Goal: Task Accomplishment & Management: Use online tool/utility

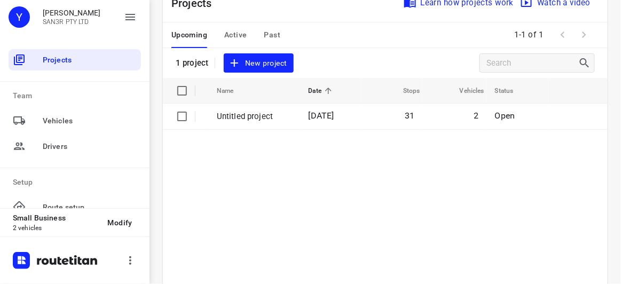
scroll to position [48, 0]
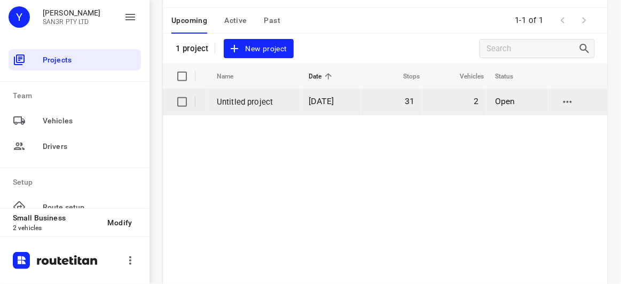
click at [327, 105] on span "[DATE]" at bounding box center [322, 101] width 26 height 10
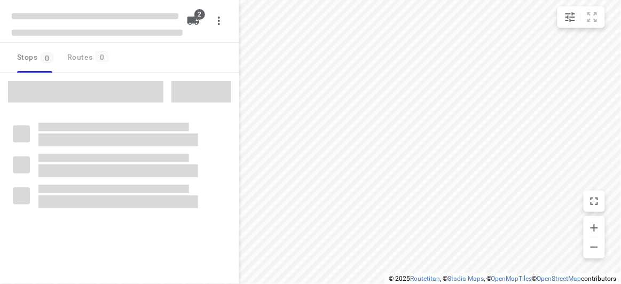
type input "distance"
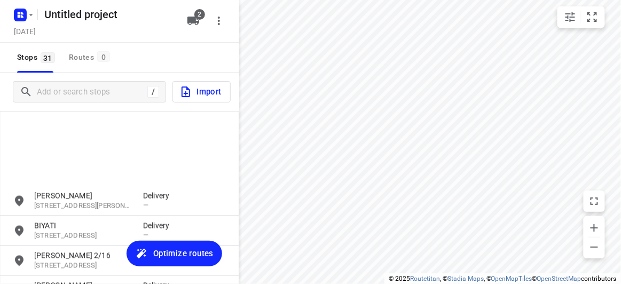
scroll to position [824, 0]
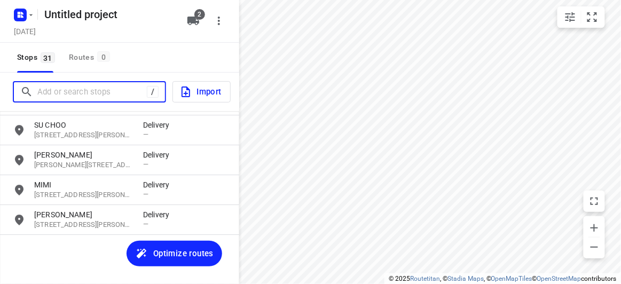
click at [53, 94] on input "Add or search stops" at bounding box center [91, 92] width 109 height 17
paste input "[STREET_ADDRESS]"
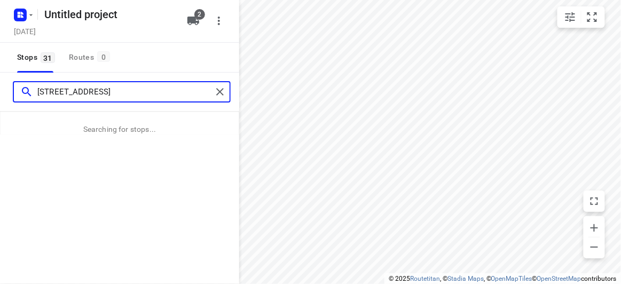
type input "[STREET_ADDRESS]"
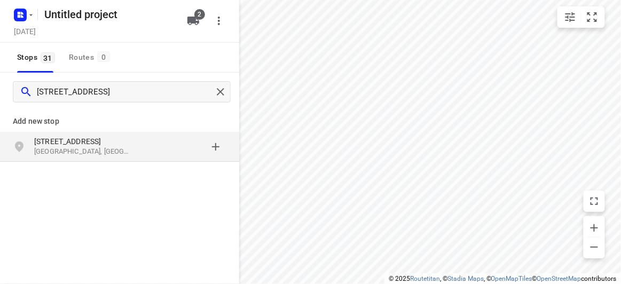
click at [27, 133] on div "[STREET_ADDRESS]" at bounding box center [119, 147] width 239 height 30
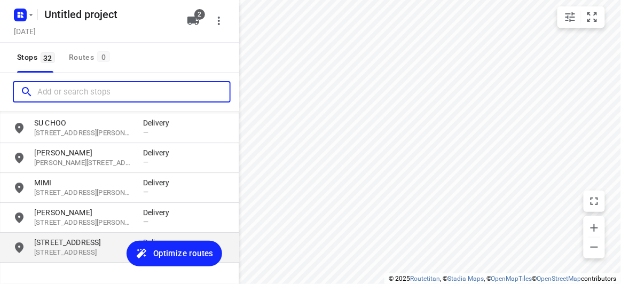
scroll to position [854, 0]
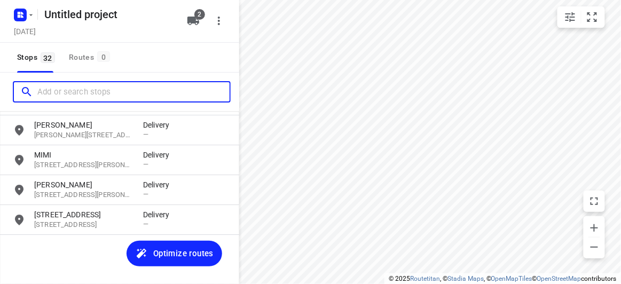
click at [83, 93] on input "Add or search stops" at bounding box center [133, 92] width 192 height 17
paste input "[STREET_ADDRESS]"
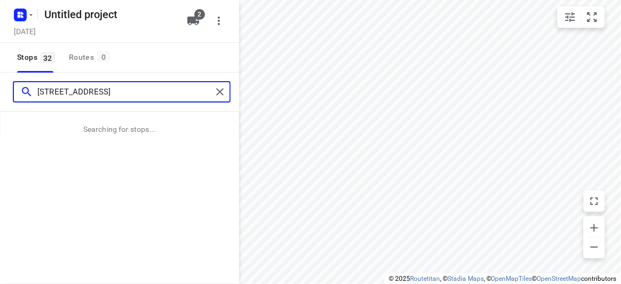
type input "[STREET_ADDRESS]"
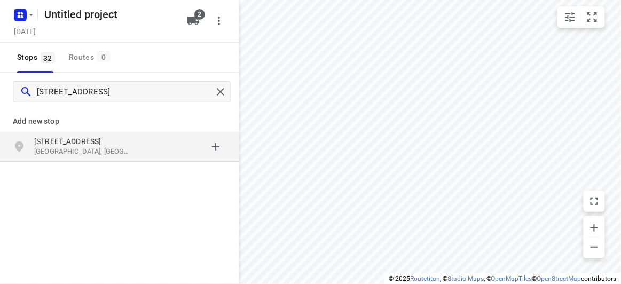
click at [34, 136] on div "[STREET_ADDRESS]" at bounding box center [120, 146] width 214 height 21
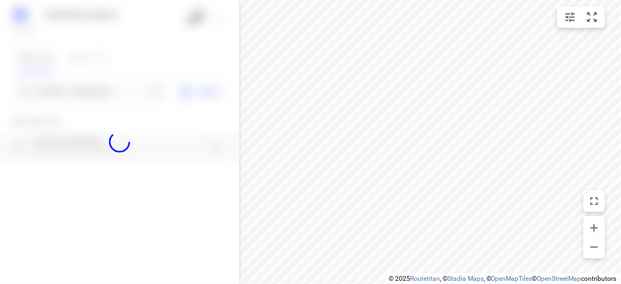
click at [67, 88] on div at bounding box center [119, 142] width 239 height 284
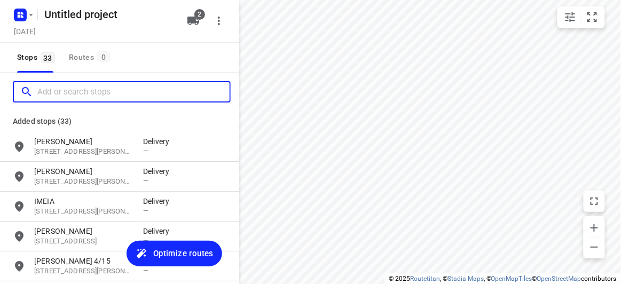
scroll to position [0, 0]
paste input "[STREET_ADDRESS]"
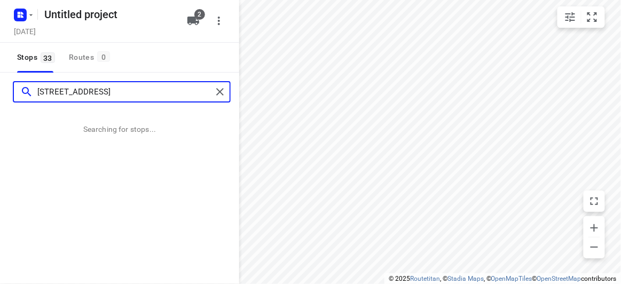
type input "[STREET_ADDRESS]"
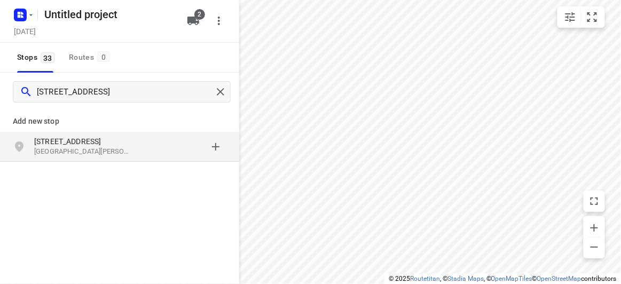
click at [90, 134] on div "[STREET_ADDRESS][PERSON_NAME]" at bounding box center [119, 147] width 239 height 30
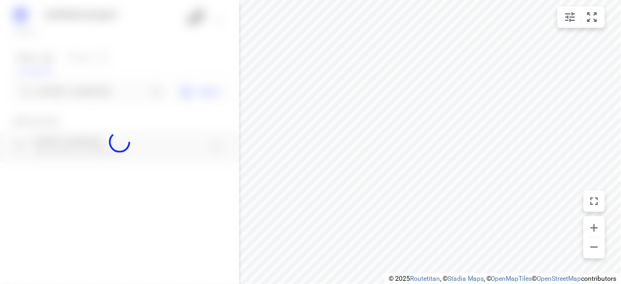
click at [84, 94] on div at bounding box center [119, 142] width 239 height 284
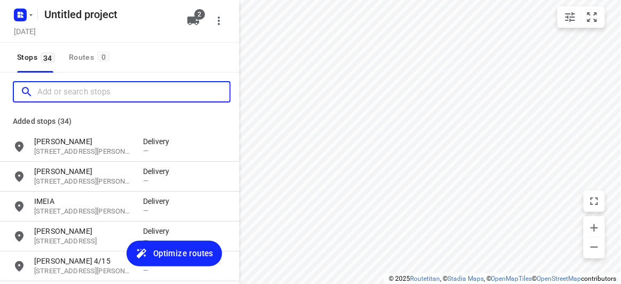
paste input "[STREET_ADDRESS]"
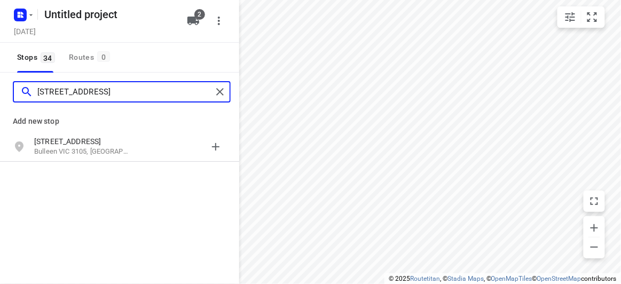
type input "[STREET_ADDRESS]"
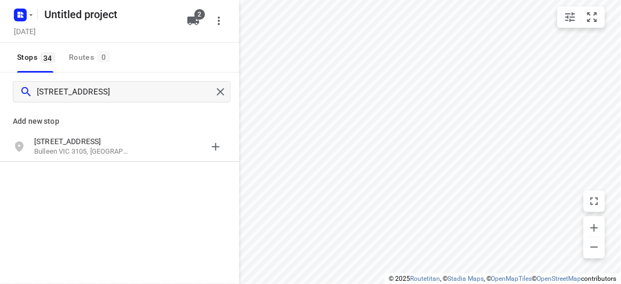
click at [114, 138] on p "[STREET_ADDRESS]" at bounding box center [83, 141] width 98 height 11
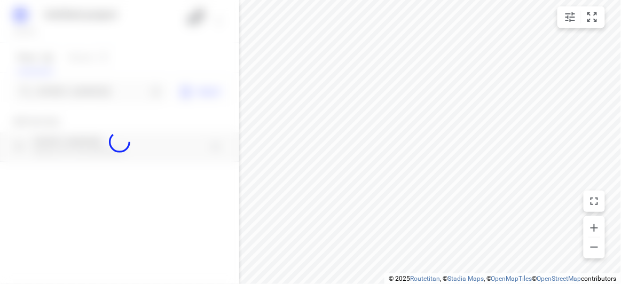
click at [107, 91] on div at bounding box center [119, 142] width 239 height 284
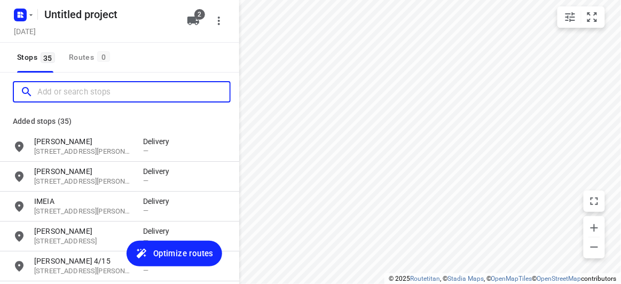
paste input "[STREET_ADDRESS]"
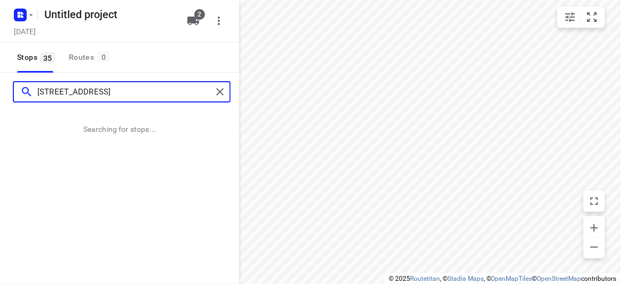
type input "[STREET_ADDRESS]"
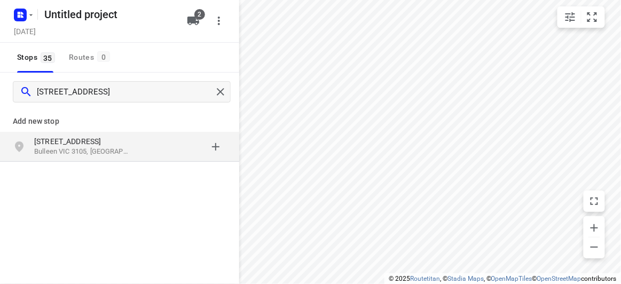
click at [100, 160] on div "[STREET_ADDRESS]" at bounding box center [119, 147] width 239 height 30
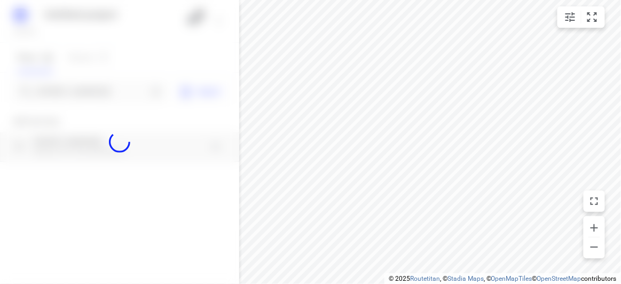
click at [90, 87] on div at bounding box center [119, 142] width 239 height 284
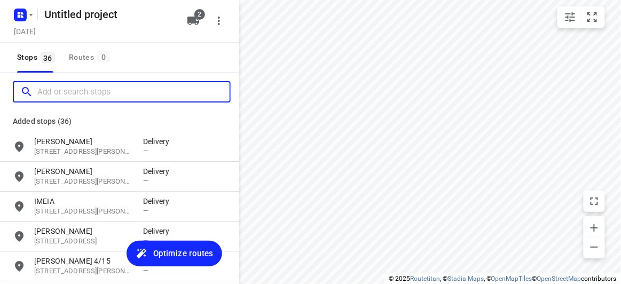
paste input "[STREET_ADDRESS][PERSON_NAME][PERSON_NAME]"
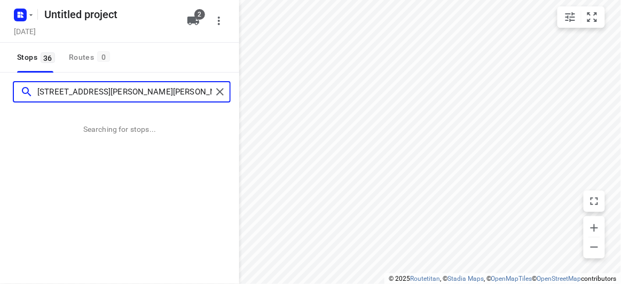
type input "[STREET_ADDRESS][PERSON_NAME][PERSON_NAME]"
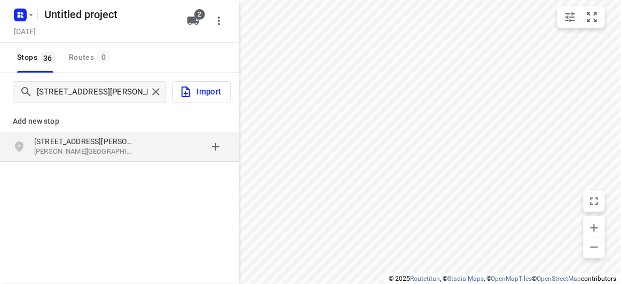
click at [73, 135] on div "[STREET_ADDRESS][PERSON_NAME][PERSON_NAME]" at bounding box center [119, 147] width 239 height 30
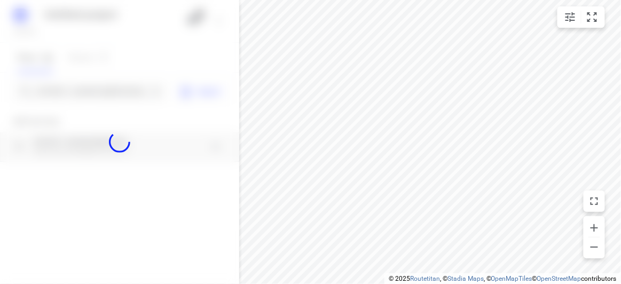
click at [68, 100] on div at bounding box center [119, 142] width 239 height 284
click at [68, 99] on div at bounding box center [119, 142] width 239 height 284
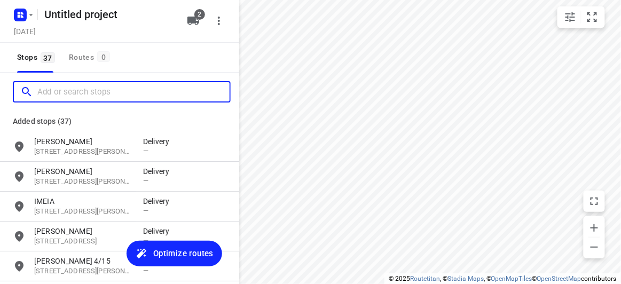
paste input "[STREET_ADDRESS]"
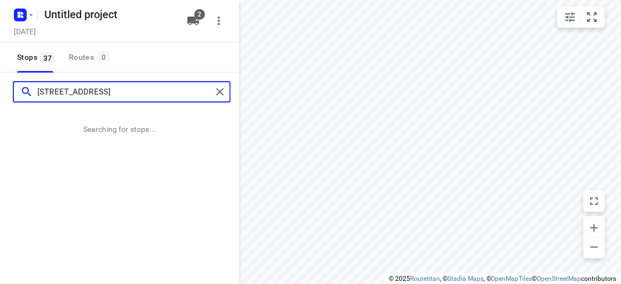
type input "[STREET_ADDRESS]"
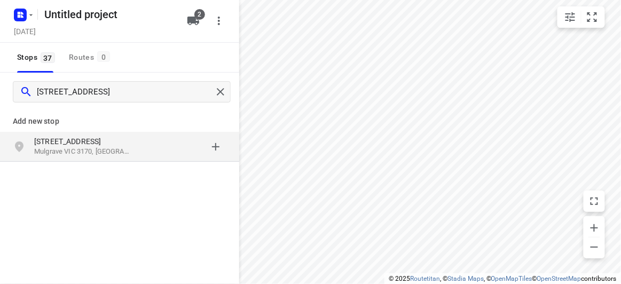
click at [60, 161] on div "[STREET_ADDRESS]" at bounding box center [119, 147] width 239 height 30
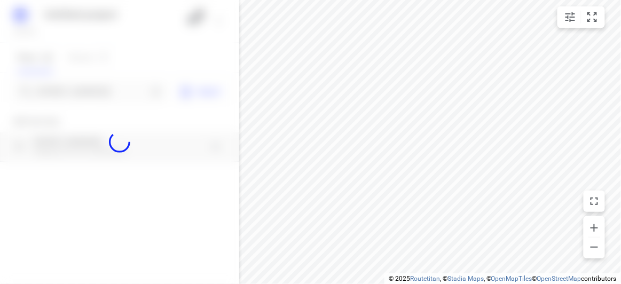
click at [80, 85] on div at bounding box center [119, 142] width 239 height 284
click at [80, 90] on div at bounding box center [119, 142] width 239 height 284
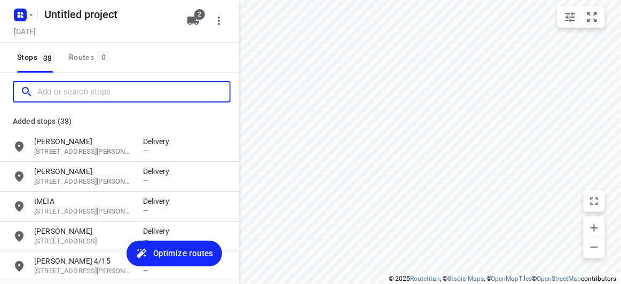
click at [80, 90] on input "Add or search stops" at bounding box center [133, 92] width 192 height 17
paste input "[STREET_ADDRESS]"
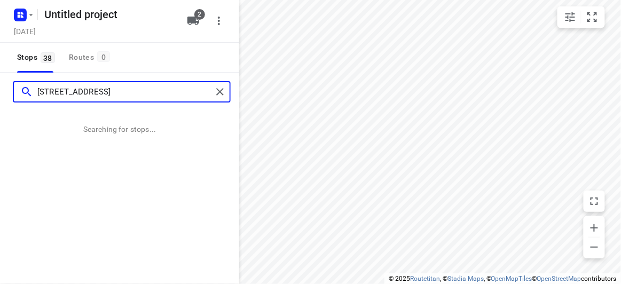
type input "[STREET_ADDRESS]"
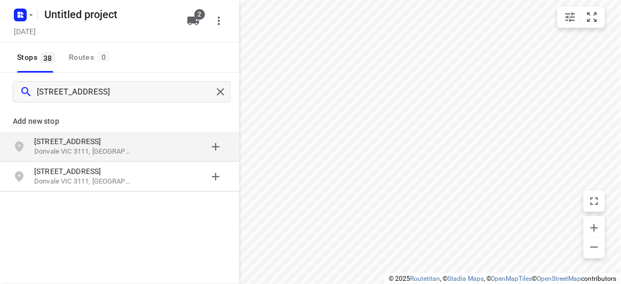
click at [105, 151] on p "Donvale VIC 3111, [GEOGRAPHIC_DATA]" at bounding box center [83, 152] width 98 height 10
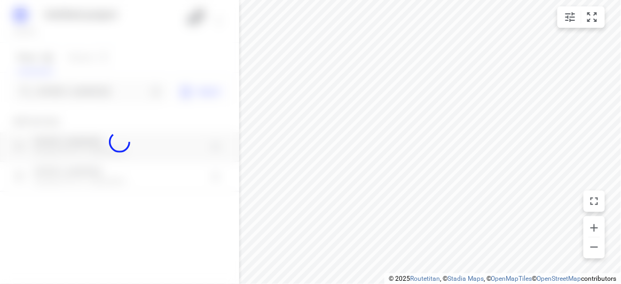
click at [107, 89] on div at bounding box center [119, 142] width 239 height 284
click at [109, 91] on div at bounding box center [119, 142] width 239 height 284
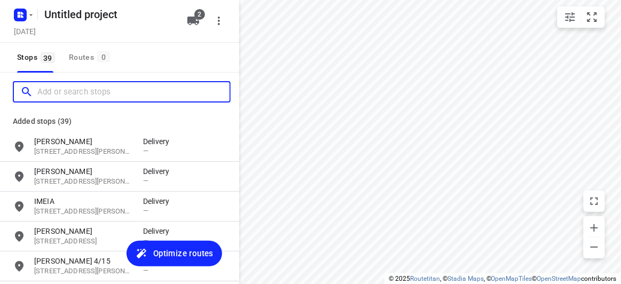
paste input "[STREET_ADDRESS][PERSON_NAME]"
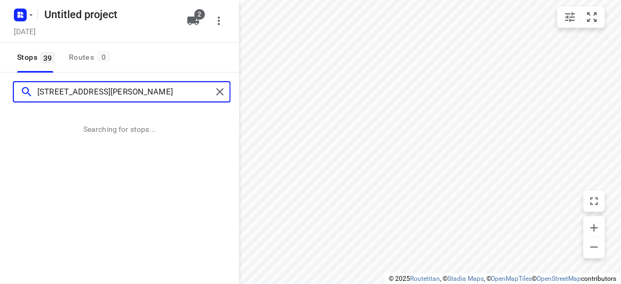
type input "[STREET_ADDRESS][PERSON_NAME]"
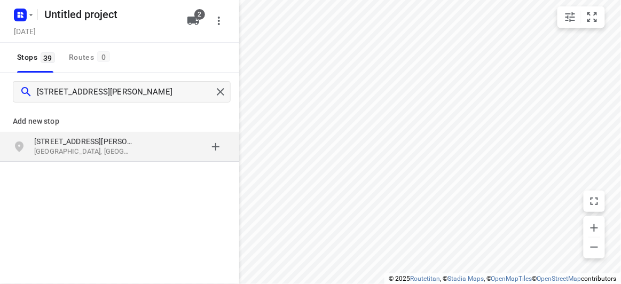
click at [89, 147] on p "[GEOGRAPHIC_DATA], [GEOGRAPHIC_DATA]" at bounding box center [83, 152] width 98 height 10
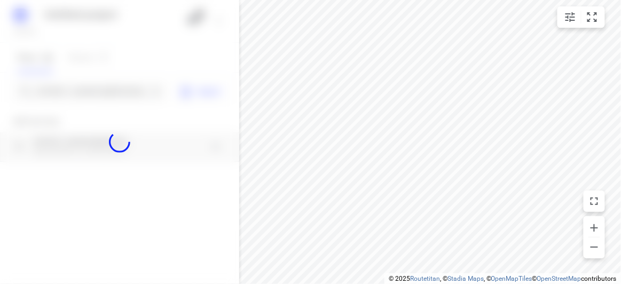
click at [74, 88] on div at bounding box center [119, 142] width 239 height 284
click at [73, 90] on div at bounding box center [119, 142] width 239 height 284
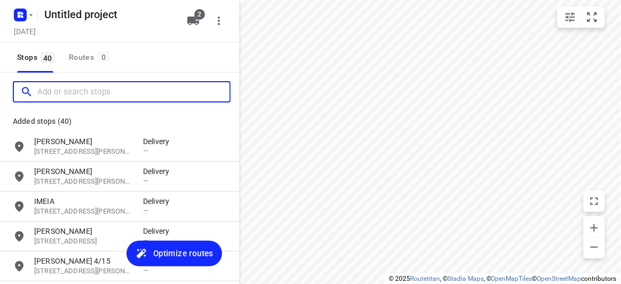
paste input "[STREET_ADDRESS]"
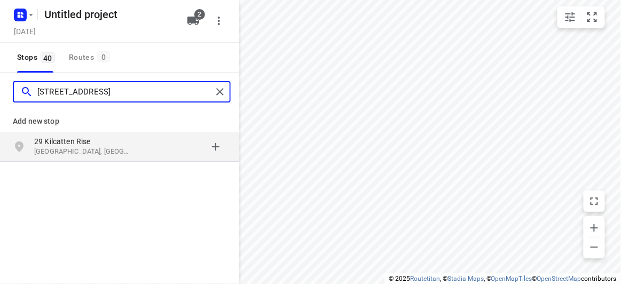
type input "[STREET_ADDRESS]"
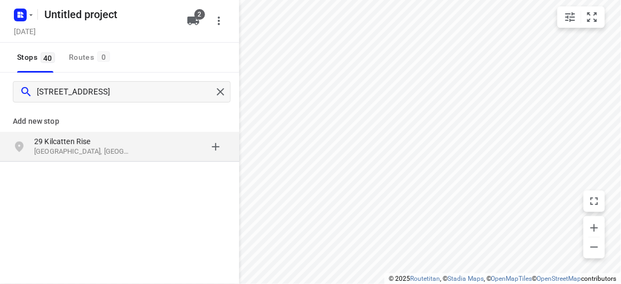
click at [120, 165] on div "Add new stop [STREET_ADDRESS]" at bounding box center [119, 171] width 239 height 120
click at [117, 156] on p "[GEOGRAPHIC_DATA], [GEOGRAPHIC_DATA]" at bounding box center [83, 152] width 98 height 10
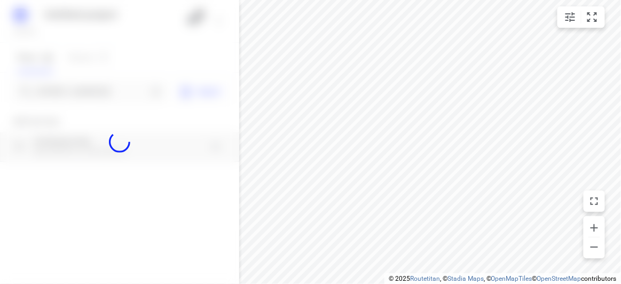
click at [97, 88] on div at bounding box center [119, 142] width 239 height 284
click at [96, 88] on div at bounding box center [119, 142] width 239 height 284
paste input "[STREET_ADDRESS]"
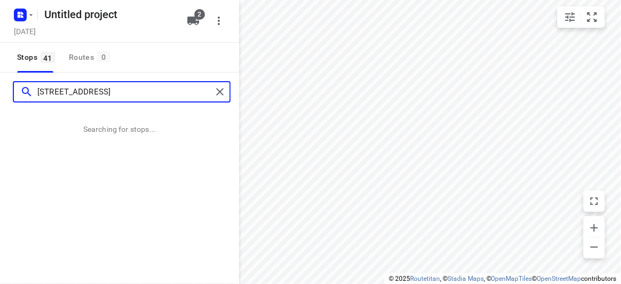
type input "[STREET_ADDRESS]"
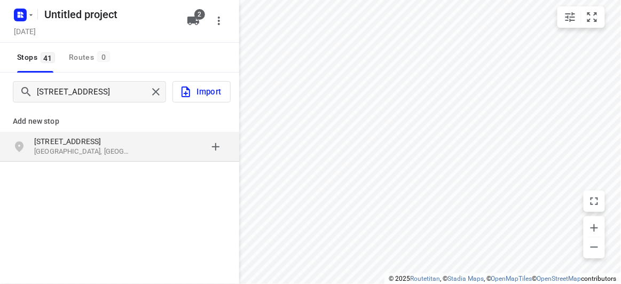
click at [123, 144] on p "[STREET_ADDRESS]" at bounding box center [83, 141] width 98 height 11
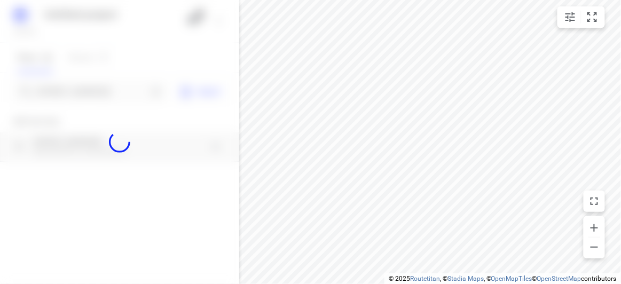
click at [92, 94] on div at bounding box center [119, 142] width 239 height 284
click at [92, 90] on div at bounding box center [119, 142] width 239 height 284
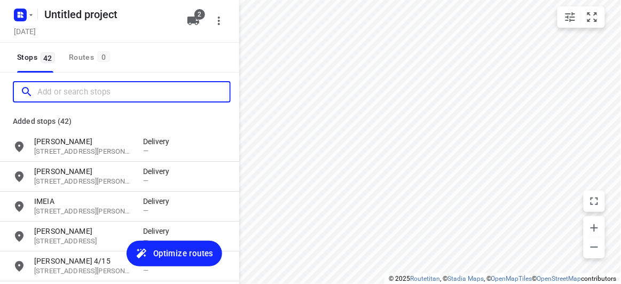
paste input "4 [PERSON_NAME] Dr [PERSON_NAME] 3108"
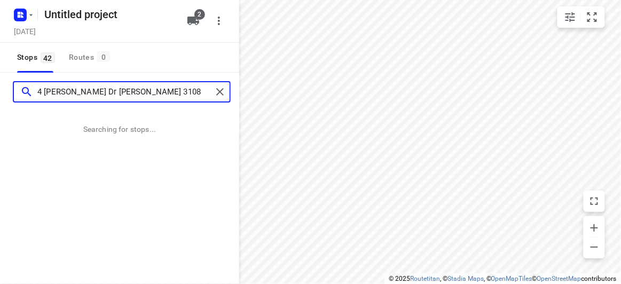
type input "4 [PERSON_NAME] Dr [PERSON_NAME] 3108"
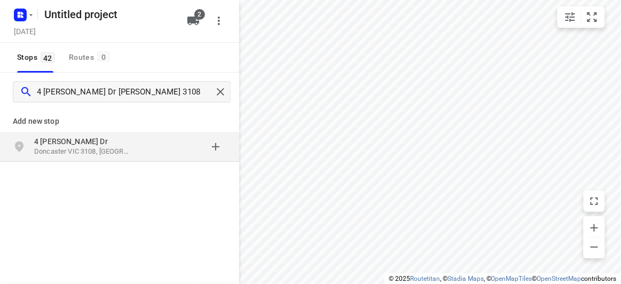
click at [29, 150] on div "grid" at bounding box center [23, 146] width 21 height 21
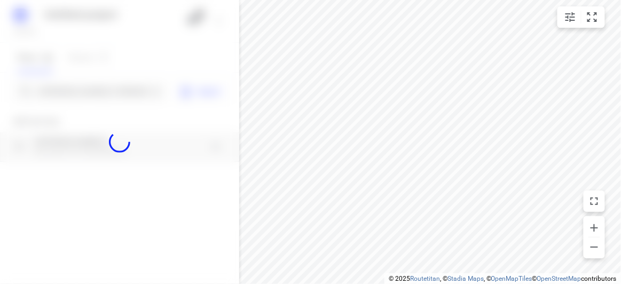
click at [59, 95] on div at bounding box center [119, 142] width 239 height 284
paste input "[STREET_ADDRESS]"
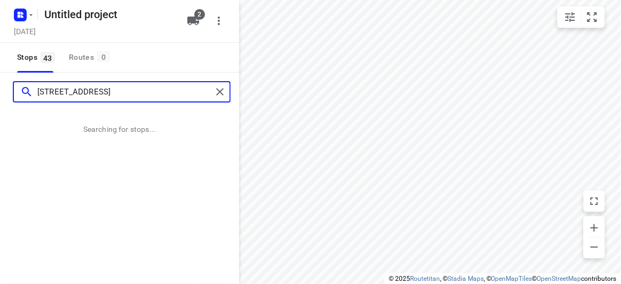
type input "[STREET_ADDRESS]"
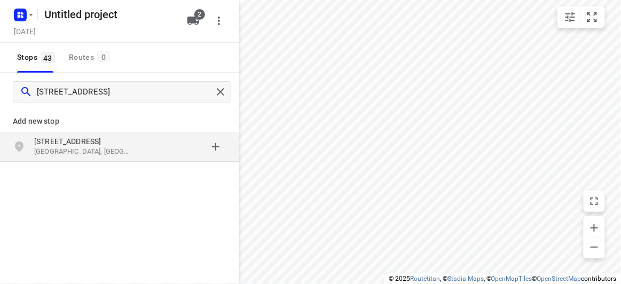
click at [116, 159] on div "[STREET_ADDRESS][PERSON_NAME]" at bounding box center [119, 147] width 239 height 30
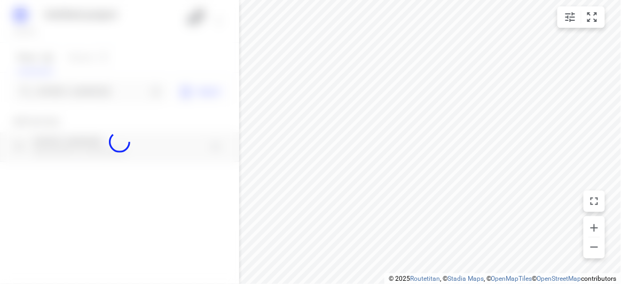
click at [96, 93] on div at bounding box center [119, 142] width 239 height 284
click at [95, 93] on div at bounding box center [119, 142] width 239 height 284
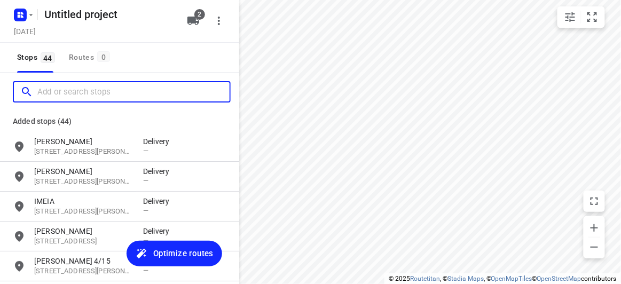
paste input "[STREET_ADDRESS][US_STATE]"
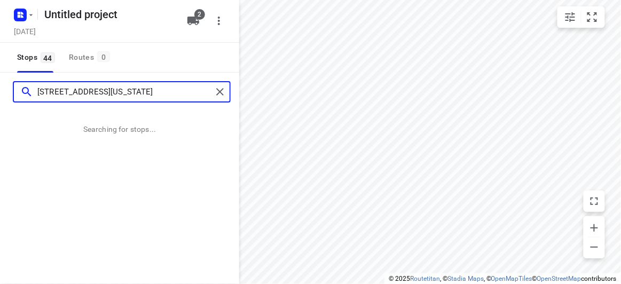
type input "[STREET_ADDRESS][US_STATE]"
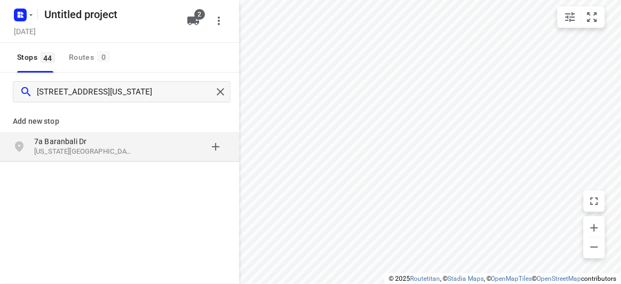
click at [69, 143] on p "7a Baranbali Dr" at bounding box center [83, 141] width 98 height 11
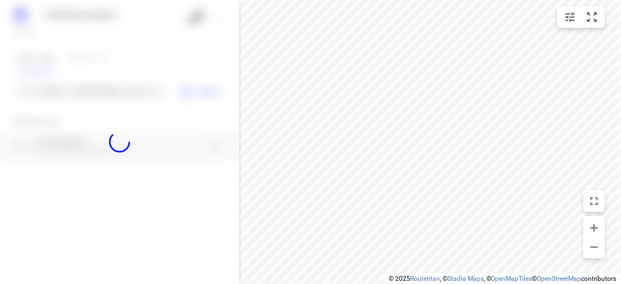
click at [75, 92] on div at bounding box center [119, 142] width 239 height 284
paste input "[STREET_ADDRESS]"
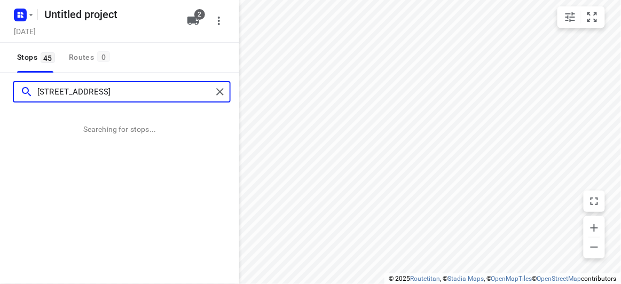
type input "[STREET_ADDRESS]"
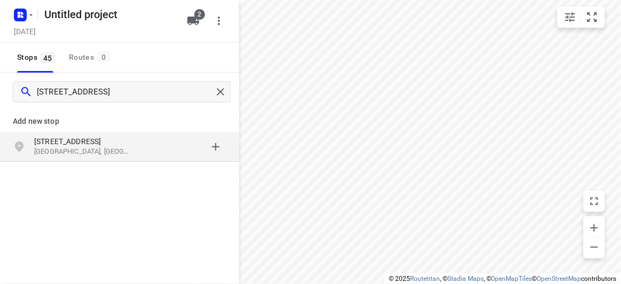
click at [55, 135] on div "[STREET_ADDRESS]" at bounding box center [119, 147] width 239 height 30
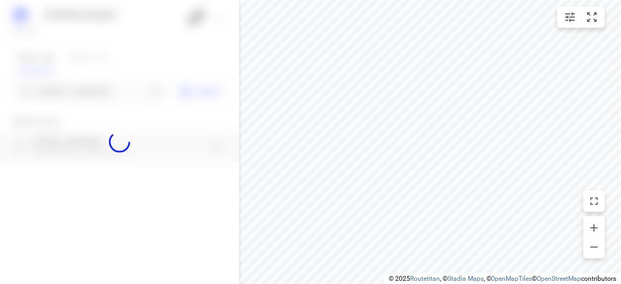
click at [62, 82] on div at bounding box center [119, 142] width 239 height 284
click at [60, 83] on div at bounding box center [119, 142] width 239 height 284
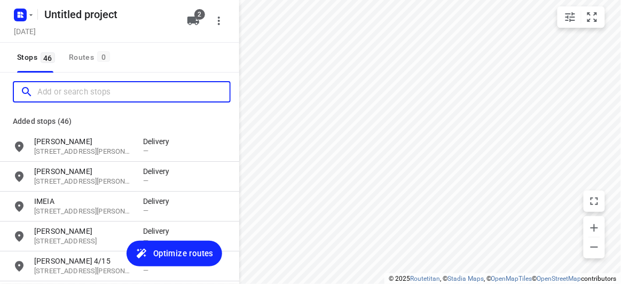
paste input "[STREET_ADDRESS]"
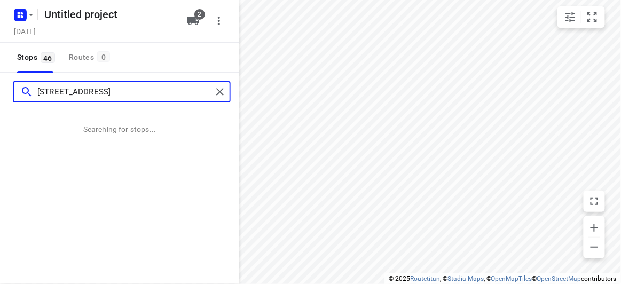
type input "[STREET_ADDRESS]"
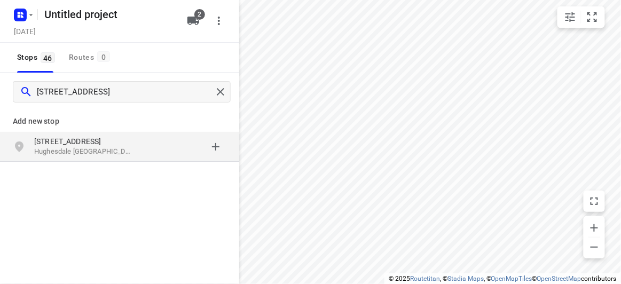
click at [130, 163] on div "Add new stop [STREET_ADDRESS]" at bounding box center [119, 132] width 239 height 61
click at [130, 158] on div "[STREET_ADDRESS]" at bounding box center [119, 147] width 239 height 30
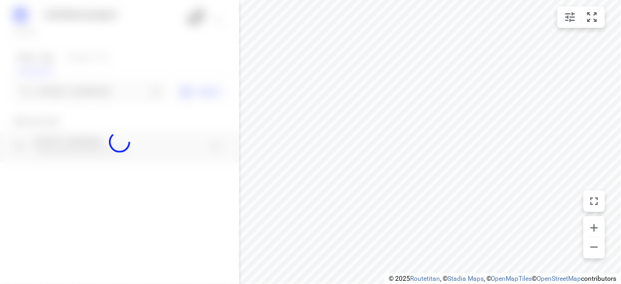
click at [90, 88] on div at bounding box center [119, 142] width 239 height 284
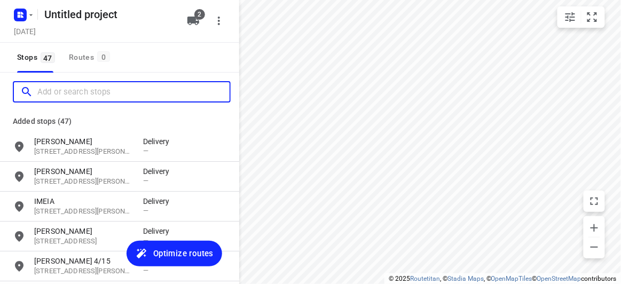
paste input "/[STREET_ADDRESS]"
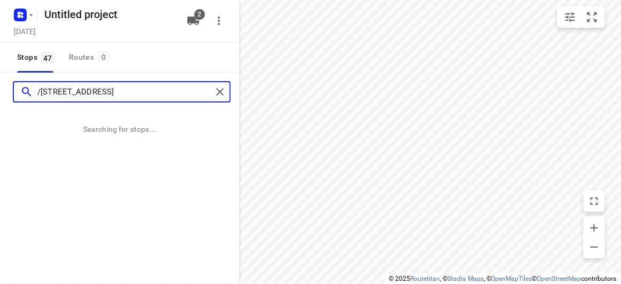
type input "/[STREET_ADDRESS]"
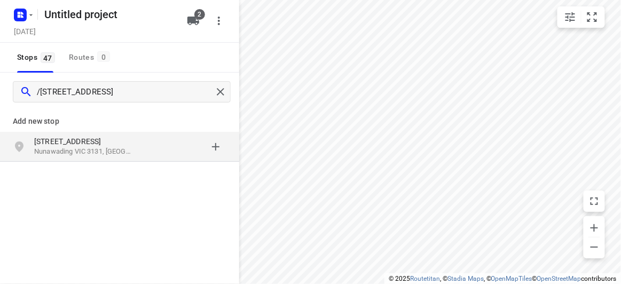
click at [0, 130] on div "Add new stop" at bounding box center [119, 117] width 239 height 30
click at [48, 153] on p "Nunawading VIC 3131, [GEOGRAPHIC_DATA]" at bounding box center [83, 152] width 98 height 10
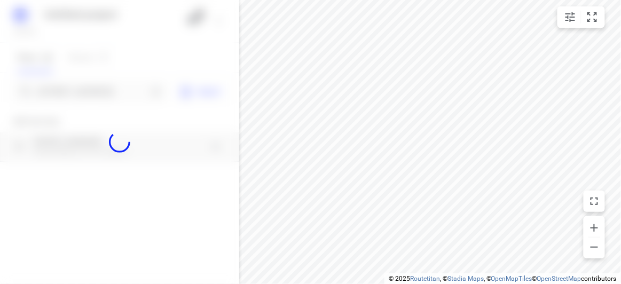
click at [114, 90] on div at bounding box center [119, 142] width 239 height 284
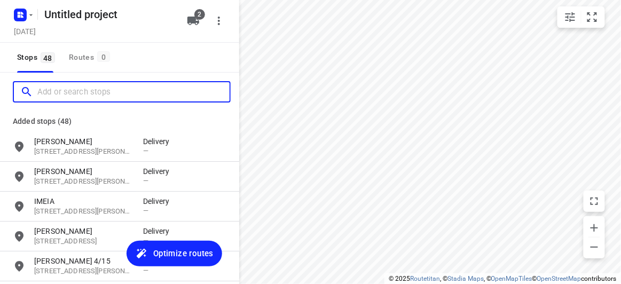
click at [114, 90] on input "Add or search stops" at bounding box center [133, 92] width 192 height 17
paste input "[STREET_ADDRESS][DEMOGRAPHIC_DATA][DEMOGRAPHIC_DATA]"
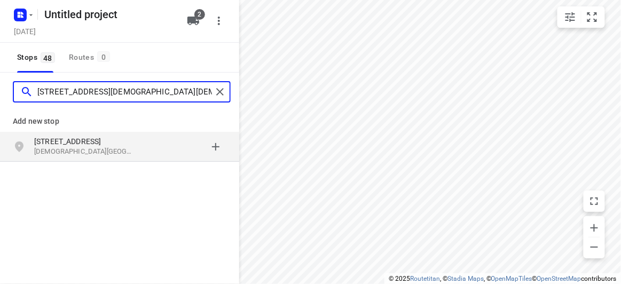
type input "[STREET_ADDRESS][DEMOGRAPHIC_DATA][DEMOGRAPHIC_DATA]"
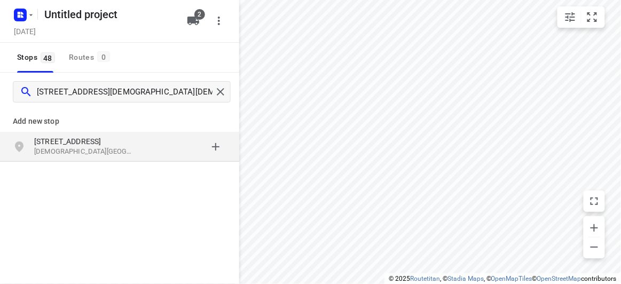
click at [85, 132] on div "[STREET_ADDRESS][DEMOGRAPHIC_DATA][DEMOGRAPHIC_DATA]" at bounding box center [119, 147] width 239 height 30
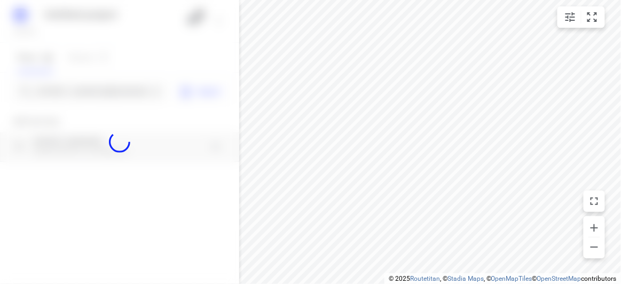
click at [70, 92] on div at bounding box center [119, 142] width 239 height 284
click at [70, 93] on div at bounding box center [119, 142] width 239 height 284
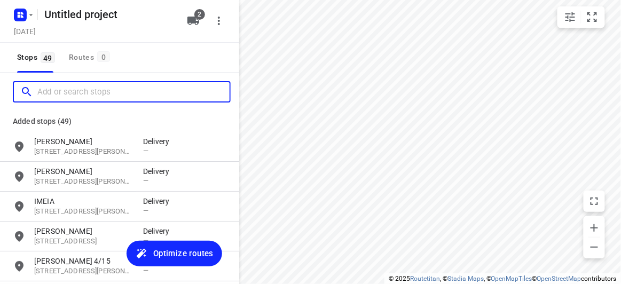
paste input "[STREET_ADDRESS]"
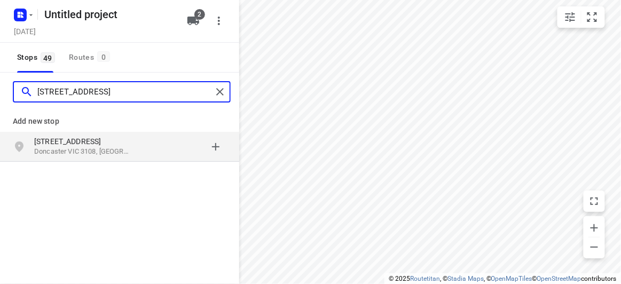
type input "[STREET_ADDRESS]"
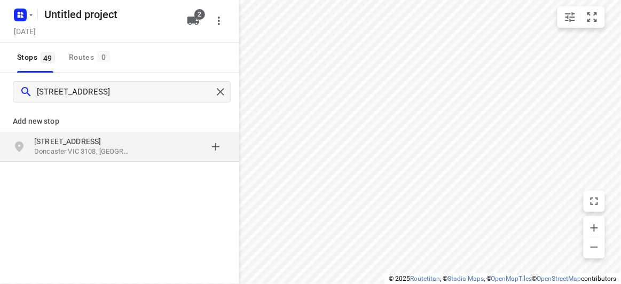
click at [87, 144] on p "[STREET_ADDRESS]" at bounding box center [83, 141] width 98 height 11
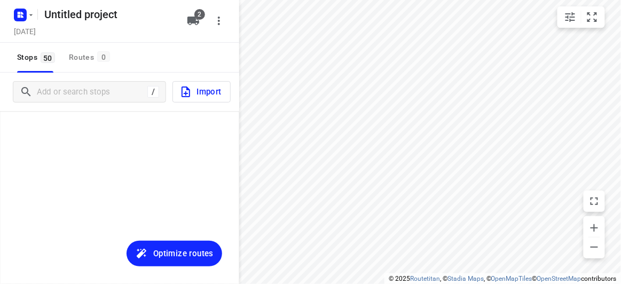
scroll to position [1392, 0]
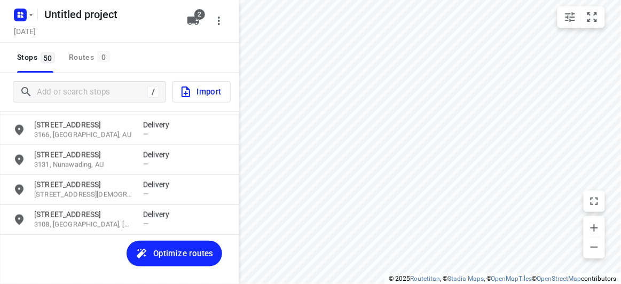
click at [123, 240] on div "[GEOGRAPHIC_DATA][PERSON_NAME], AU Delivery — [STREET_ADDRESS][GEOGRAPHIC_DATA]…" at bounding box center [119, 207] width 239 height 193
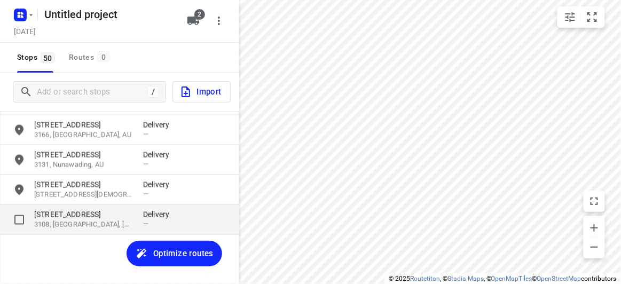
click at [108, 221] on p "3108, [GEOGRAPHIC_DATA], [GEOGRAPHIC_DATA]" at bounding box center [83, 225] width 98 height 10
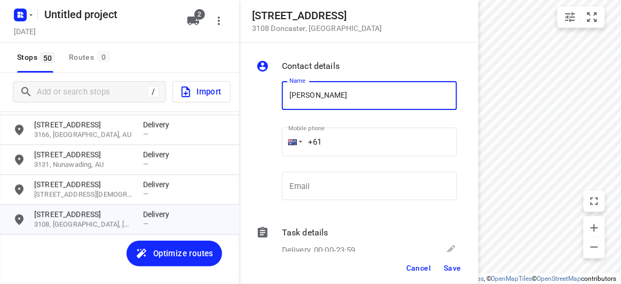
type input "[PERSON_NAME]"
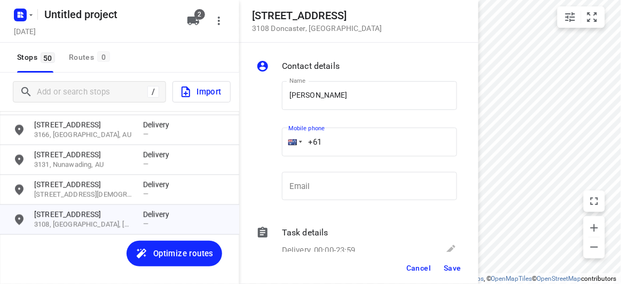
drag, startPoint x: 291, startPoint y: 143, endPoint x: 289, endPoint y: 148, distance: 5.6
click at [286, 142] on div "+61" at bounding box center [369, 142] width 175 height 29
paste input "403348550"
type input "[PHONE_NUMBER]"
click at [456, 270] on span "Save" at bounding box center [453, 268] width 18 height 9
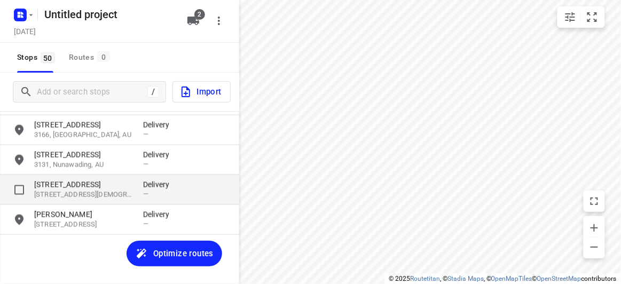
click at [69, 190] on p "[STREET_ADDRESS][DEMOGRAPHIC_DATA]" at bounding box center [83, 195] width 98 height 10
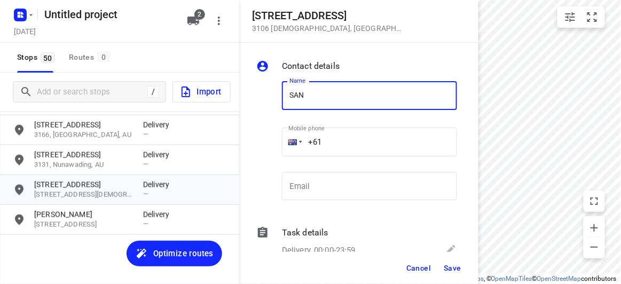
type input "[PERSON_NAME]"
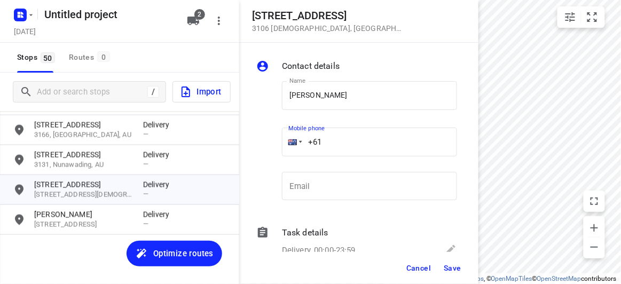
drag, startPoint x: 328, startPoint y: 140, endPoint x: 269, endPoint y: 146, distance: 59.6
click at [266, 140] on div "Name [PERSON_NAME] Name Mobile phone +61 ​ Email Email" at bounding box center [356, 143] width 205 height 141
paste input "448993758"
type input "[PHONE_NUMBER]"
click at [460, 270] on span "Save" at bounding box center [453, 268] width 18 height 9
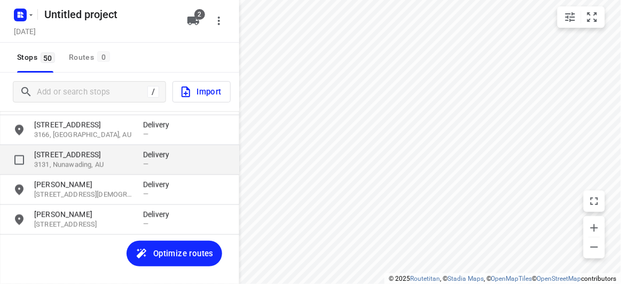
click at [106, 152] on p "[STREET_ADDRESS]" at bounding box center [83, 155] width 98 height 11
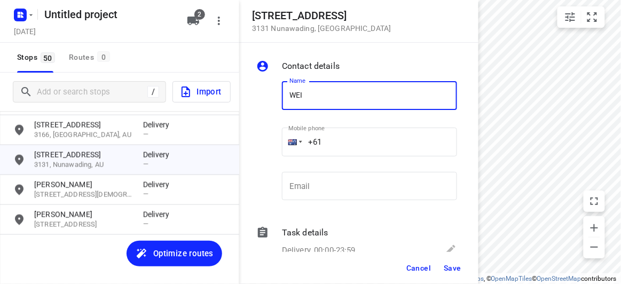
type input "[PERSON_NAME] TOH 2/13"
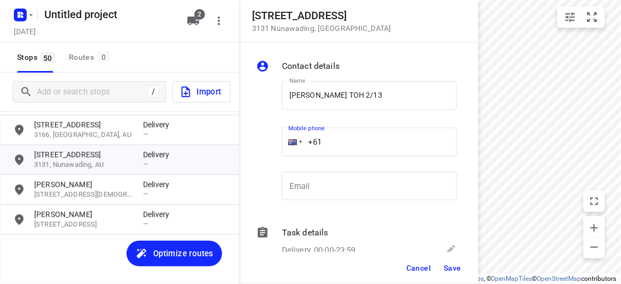
drag, startPoint x: 327, startPoint y: 118, endPoint x: 277, endPoint y: 135, distance: 53.2
click at [278, 136] on div "Mobile phone +61 ​" at bounding box center [370, 145] width 184 height 49
paste input "450502460"
type input "[PHONE_NUMBER]"
click at [456, 270] on span "Save" at bounding box center [453, 268] width 18 height 9
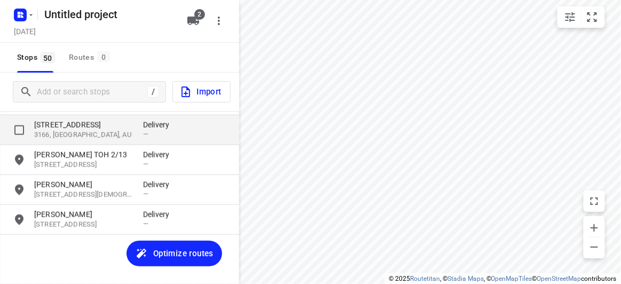
click at [61, 128] on p "[STREET_ADDRESS]" at bounding box center [83, 125] width 98 height 11
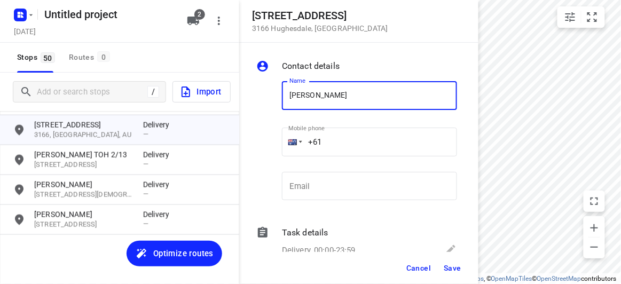
type input "[PERSON_NAME] 8/47-49"
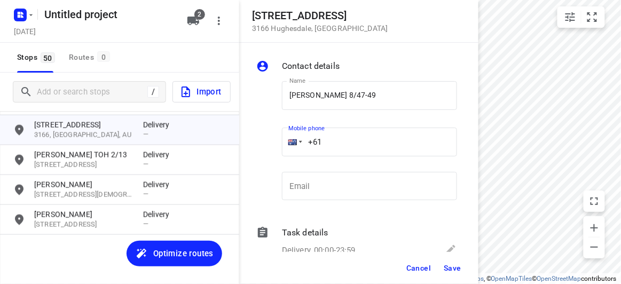
drag, startPoint x: 288, startPoint y: 143, endPoint x: 270, endPoint y: 143, distance: 17.6
click at [270, 143] on div "Name [PERSON_NAME] 8/47-49 Name Mobile phone +61 ​ Email Email" at bounding box center [356, 143] width 205 height 141
paste input "422972118"
type input "[PHONE_NUMBER]"
click at [453, 270] on span "Save" at bounding box center [453, 268] width 18 height 9
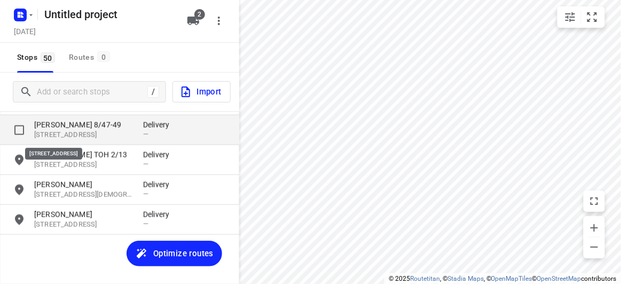
click at [60, 129] on p "[PERSON_NAME] 8/47-49" at bounding box center [83, 125] width 98 height 11
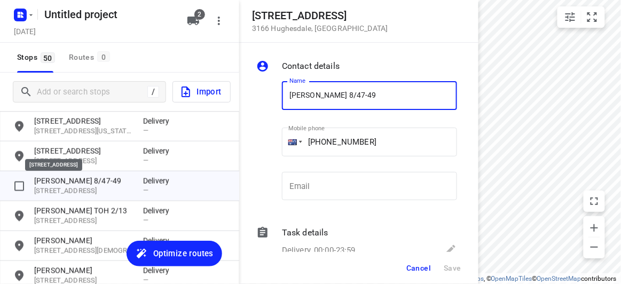
scroll to position [1295, 0]
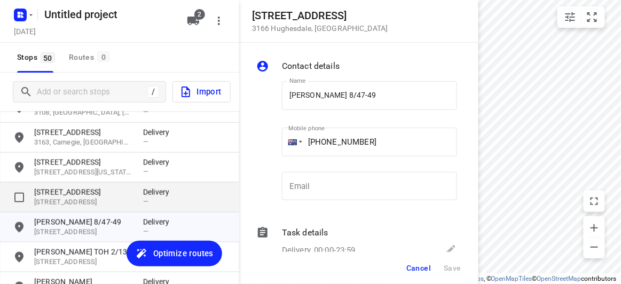
click at [38, 192] on p "[STREET_ADDRESS]" at bounding box center [83, 192] width 98 height 11
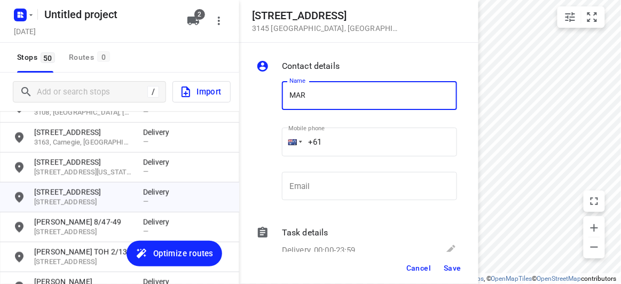
type input "[PERSON_NAME]"
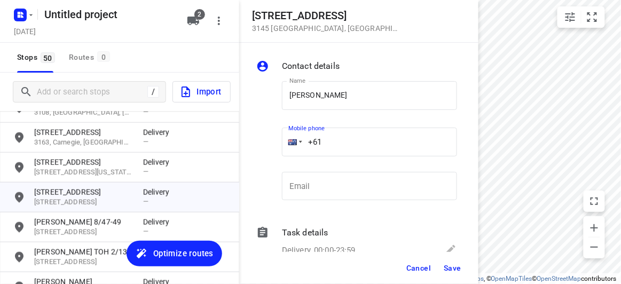
drag, startPoint x: 308, startPoint y: 137, endPoint x: 289, endPoint y: 137, distance: 18.7
click at [290, 137] on div "+61" at bounding box center [369, 142] width 175 height 29
paste input "433553445"
type input "[PHONE_NUMBER]"
click at [464, 267] on button "Save" at bounding box center [453, 268] width 26 height 19
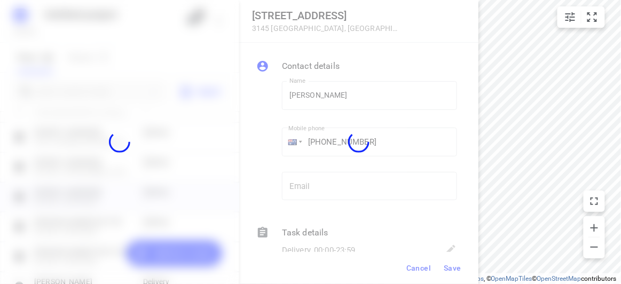
click at [448, 262] on div at bounding box center [358, 142] width 239 height 284
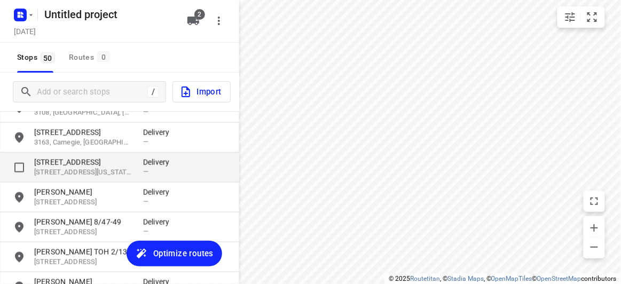
click at [67, 163] on p "[STREET_ADDRESS]" at bounding box center [83, 162] width 98 height 11
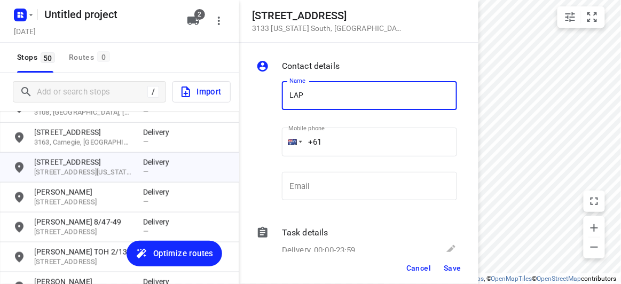
type input "LAPHANG [PERSON_NAME] 7A"
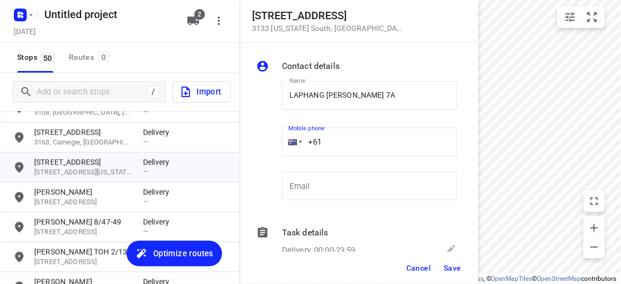
click at [264, 143] on div "Name [PERSON_NAME] 7A Name Mobile phone +61 ​ Email Email" at bounding box center [356, 143] width 205 height 141
paste input "403541676"
type input "[PHONE_NUMBER]"
click at [424, 274] on button "Cancel" at bounding box center [418, 268] width 33 height 19
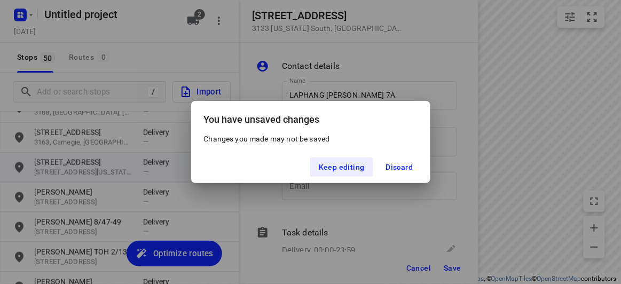
click at [449, 265] on div "You have unsaved changes Changes you made may not be saved Keep editing Discard" at bounding box center [310, 142] width 621 height 284
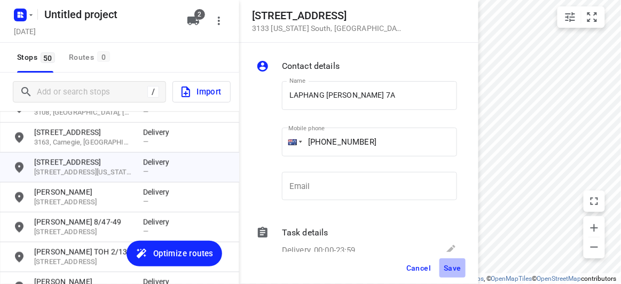
click at [449, 272] on span "Save" at bounding box center [453, 268] width 18 height 9
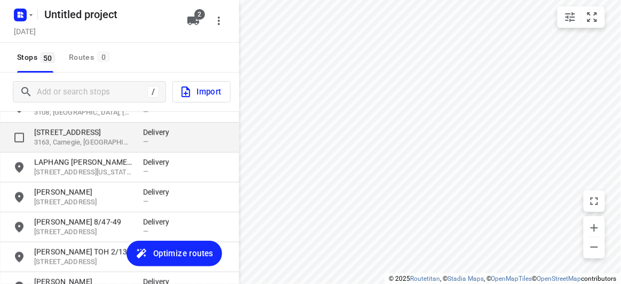
click at [80, 135] on p "[STREET_ADDRESS]" at bounding box center [83, 132] width 98 height 11
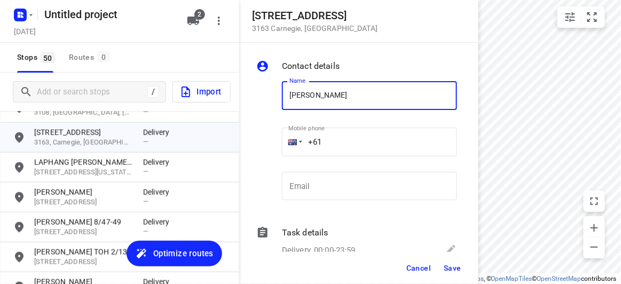
type input "[PERSON_NAME] 2/63"
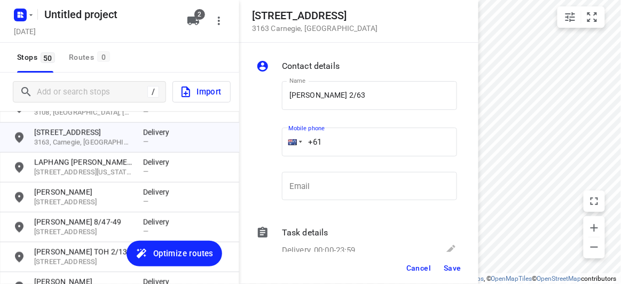
click at [260, 139] on div "Name [PERSON_NAME] 2/63 Name Mobile phone +61 ​ Email Email" at bounding box center [356, 143] width 205 height 141
paste input "413491283"
type input "[PHONE_NUMBER]"
click at [455, 273] on button "Save" at bounding box center [453, 268] width 26 height 19
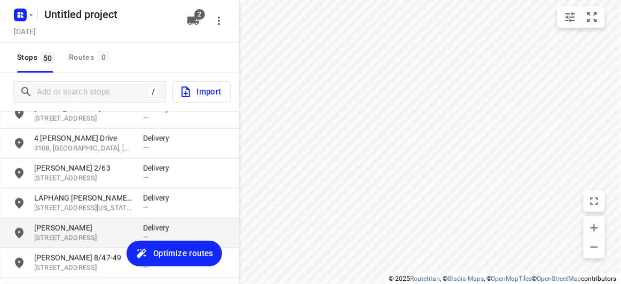
scroll to position [1247, 0]
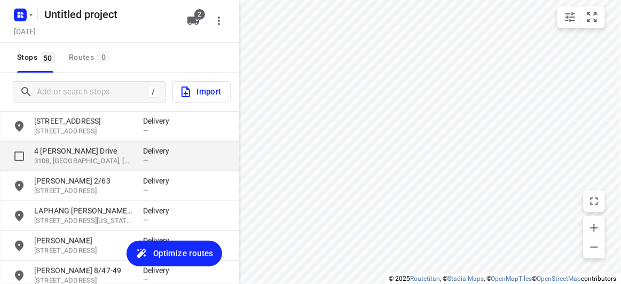
click at [66, 159] on p "3108, [GEOGRAPHIC_DATA], [GEOGRAPHIC_DATA]" at bounding box center [83, 161] width 98 height 10
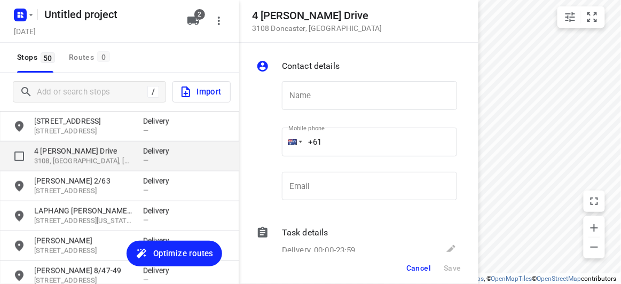
type input "C"
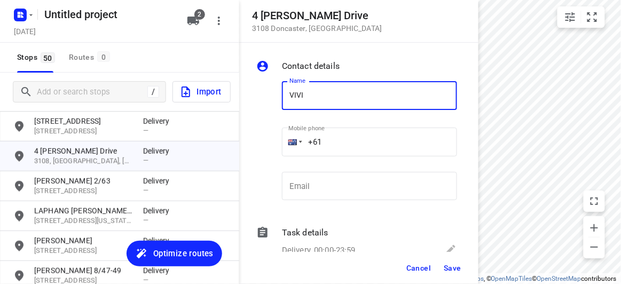
type input "[PERSON_NAME]"
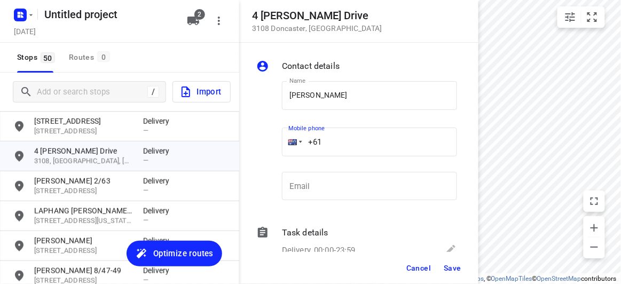
drag, startPoint x: 316, startPoint y: 140, endPoint x: 278, endPoint y: 140, distance: 37.9
click at [278, 140] on div "Mobile phone +61 ​" at bounding box center [370, 145] width 184 height 49
paste input "433196876"
type input "[PHONE_NUMBER]"
click at [442, 264] on button "Save" at bounding box center [453, 268] width 26 height 19
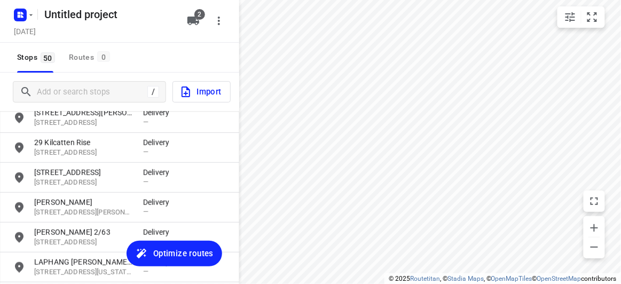
scroll to position [1149, 0]
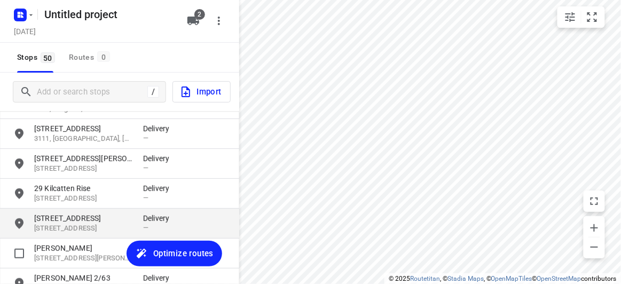
click at [65, 216] on p "[STREET_ADDRESS]" at bounding box center [83, 218] width 98 height 11
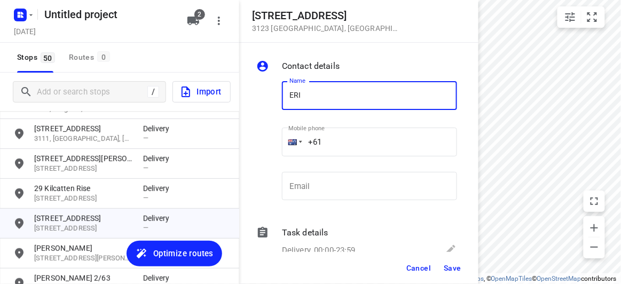
type input "[PERSON_NAME]"
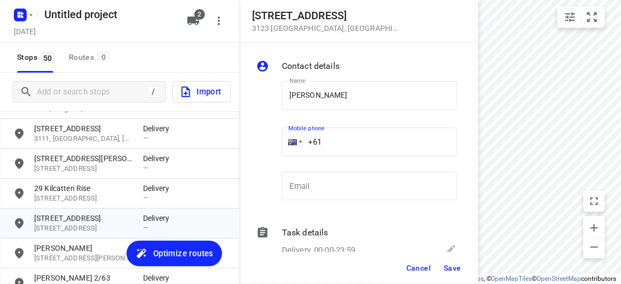
drag, startPoint x: 287, startPoint y: 139, endPoint x: 281, endPoint y: 140, distance: 6.1
click at [283, 139] on div "+61" at bounding box center [369, 142] width 175 height 29
paste input "tel"
paste input "488888282"
type input "[PHONE_NUMBER]"
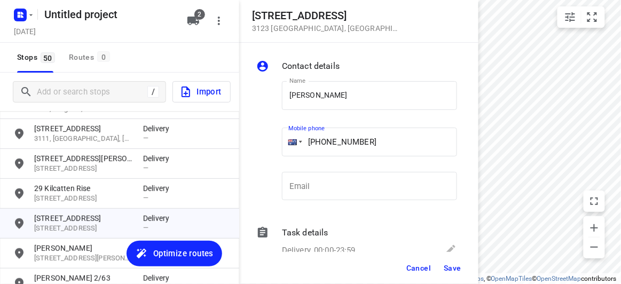
click at [449, 267] on span "Save" at bounding box center [453, 268] width 18 height 9
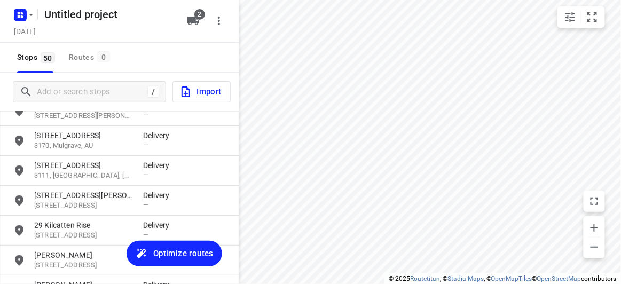
scroll to position [1101, 0]
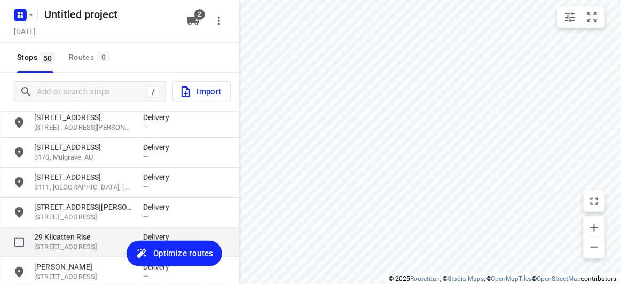
click at [71, 245] on p "[STREET_ADDRESS]" at bounding box center [83, 247] width 98 height 10
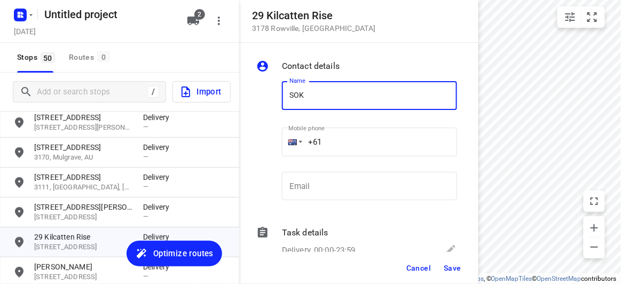
type input "[PERSON_NAME]"
click at [333, 140] on input "+61" at bounding box center [369, 142] width 175 height 29
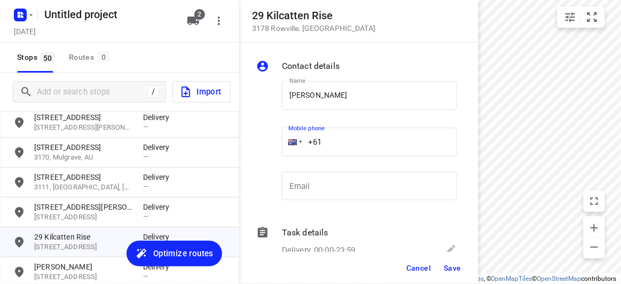
paste input "466316336"
type input "[PHONE_NUMBER]"
click at [462, 265] on button "Save" at bounding box center [453, 268] width 26 height 19
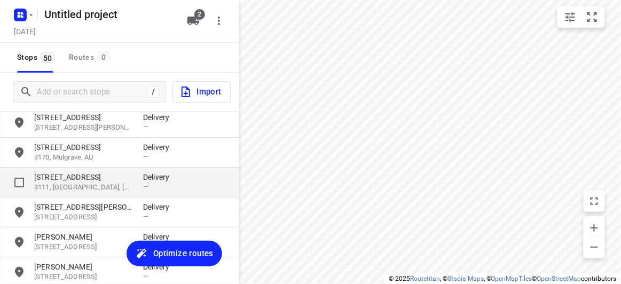
click at [71, 174] on p "[STREET_ADDRESS]" at bounding box center [83, 177] width 98 height 11
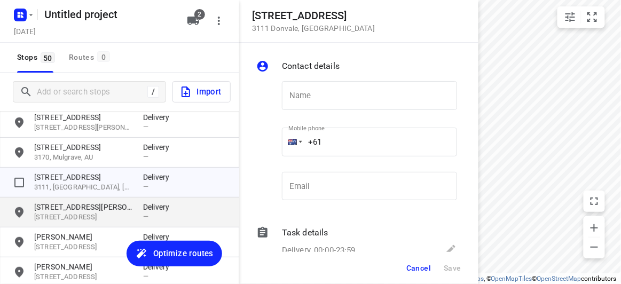
click at [64, 209] on p "[STREET_ADDRESS][PERSON_NAME]" at bounding box center [83, 207] width 98 height 11
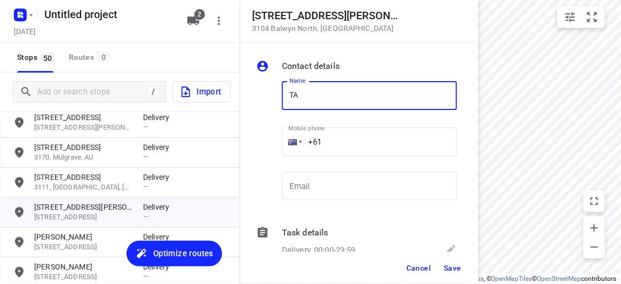
type input "TATT [PERSON_NAME]"
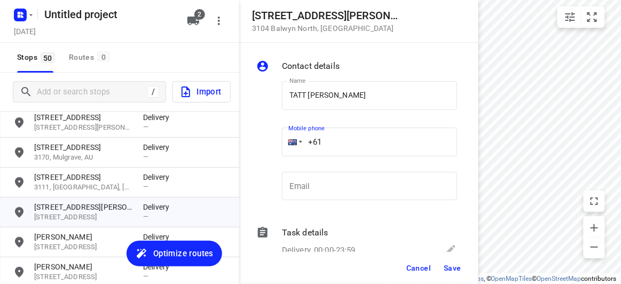
drag, startPoint x: 273, startPoint y: 136, endPoint x: 244, endPoint y: 143, distance: 30.7
click at [232, 136] on div "[STREET_ADDRESS][PERSON_NAME] Contact details Name TATT [PERSON_NAME] SAW Name …" at bounding box center [119, 142] width 239 height 284
paste input "401262845"
type input "[PHONE_NUMBER]"
click at [450, 265] on span "Save" at bounding box center [453, 268] width 18 height 9
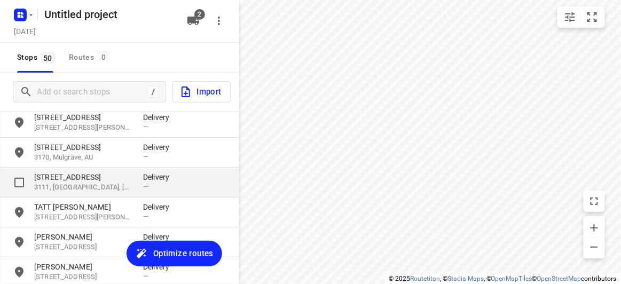
click at [65, 179] on p "[STREET_ADDRESS]" at bounding box center [83, 177] width 98 height 11
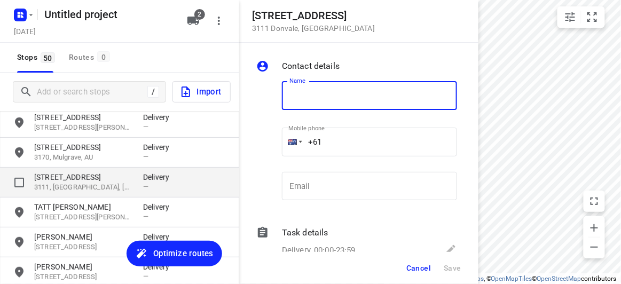
type input "M"
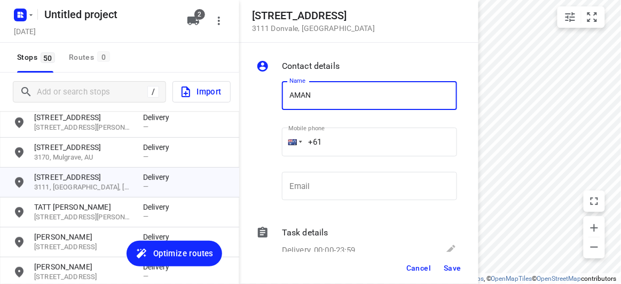
type input "[PERSON_NAME]"
click at [292, 135] on div "+61" at bounding box center [369, 142] width 175 height 29
paste input "421906306"
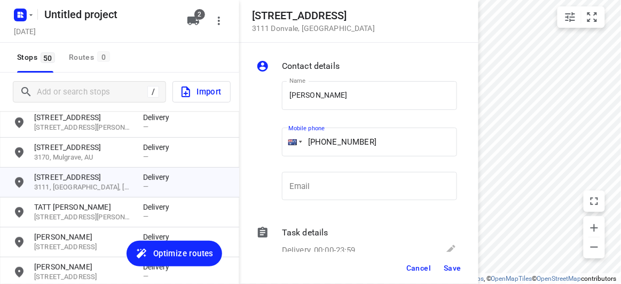
type input "[PHONE_NUMBER]"
click at [457, 272] on span "Save" at bounding box center [453, 268] width 18 height 9
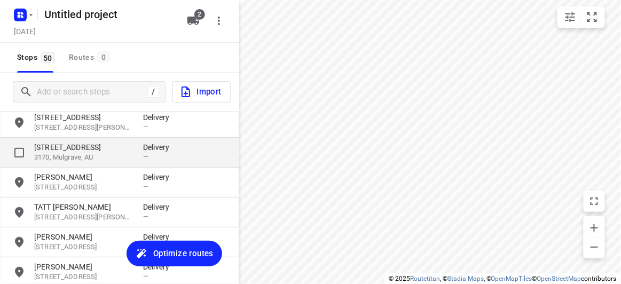
click at [81, 143] on p "[STREET_ADDRESS]" at bounding box center [83, 147] width 98 height 11
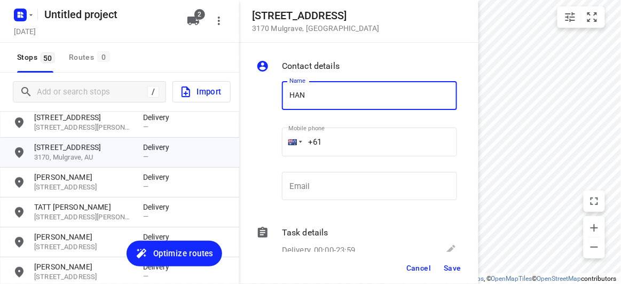
type input "HAN"
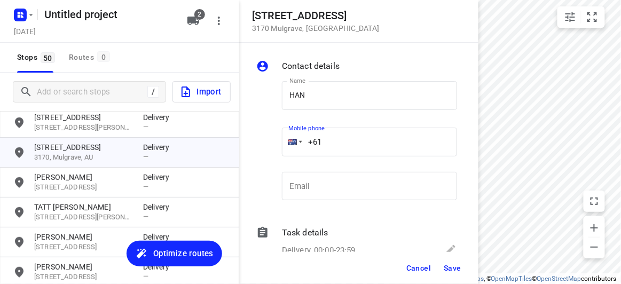
click at [344, 137] on input "+61" at bounding box center [369, 142] width 175 height 29
paste input "450569255"
type input "[PHONE_NUMBER]"
click at [447, 267] on span "Save" at bounding box center [453, 268] width 18 height 9
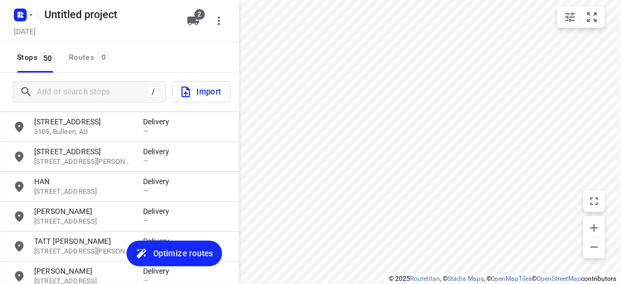
scroll to position [1052, 0]
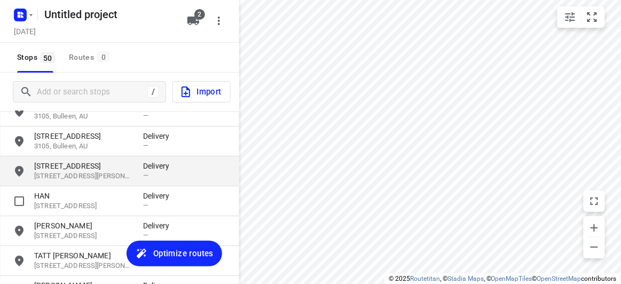
click at [51, 161] on p "[STREET_ADDRESS]" at bounding box center [83, 166] width 98 height 11
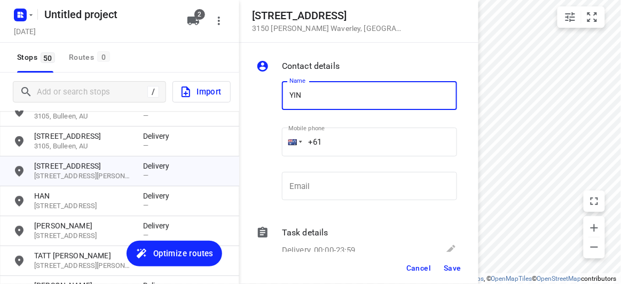
type input "[PERSON_NAME]"
click at [333, 129] on input "+61" at bounding box center [369, 142] width 175 height 29
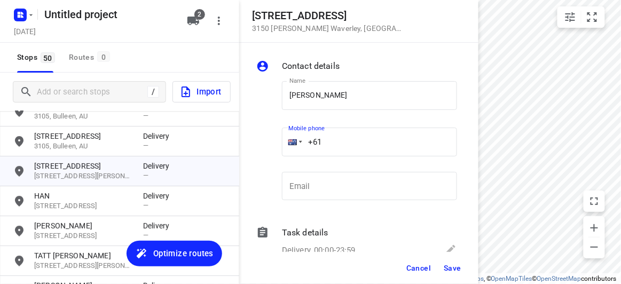
paste input "433683999"
type input "[PHONE_NUMBER]"
click at [448, 259] on div "Cancel Save" at bounding box center [358, 268] width 239 height 32
click at [450, 271] on span "Save" at bounding box center [453, 268] width 18 height 9
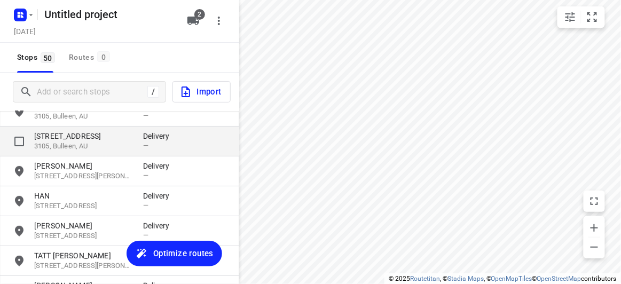
click at [69, 149] on p "3105, Bulleen, AU" at bounding box center [83, 147] width 98 height 10
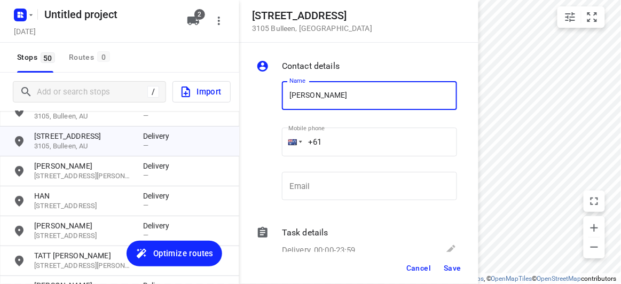
paste input "423810764"
type input "MOLLY423810764"
click at [341, 144] on input "+61" at bounding box center [369, 142] width 175 height 29
paste input "423810764"
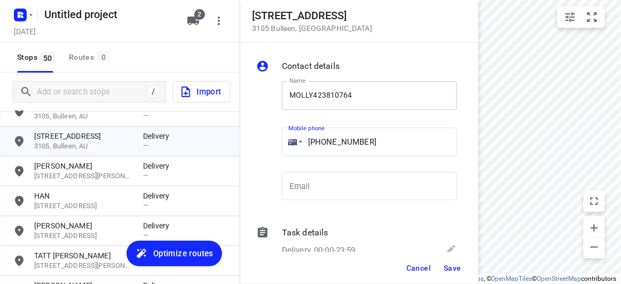
type input "[PHONE_NUMBER]"
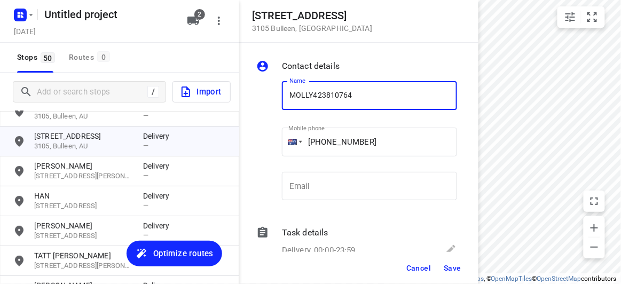
drag, startPoint x: 362, startPoint y: 96, endPoint x: 315, endPoint y: 96, distance: 47.0
click at [315, 96] on input "MOLLY423810764" at bounding box center [369, 95] width 175 height 29
type input "[PERSON_NAME]"
click at [463, 265] on button "Save" at bounding box center [453, 268] width 26 height 19
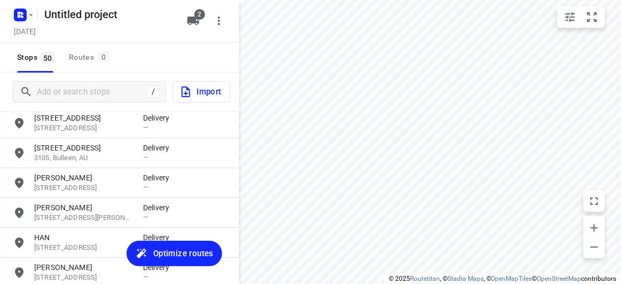
scroll to position [1004, 0]
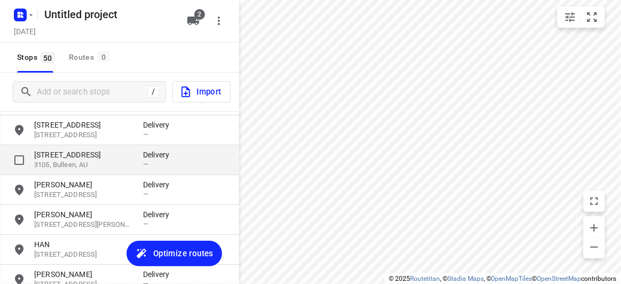
click at [57, 165] on p "3105, Bulleen, AU" at bounding box center [83, 165] width 98 height 10
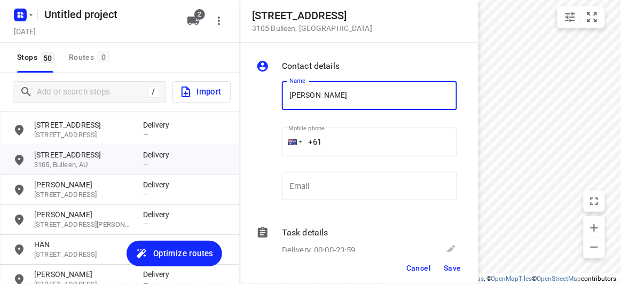
type input "[PERSON_NAME]"
click at [335, 137] on input "+61" at bounding box center [369, 142] width 175 height 29
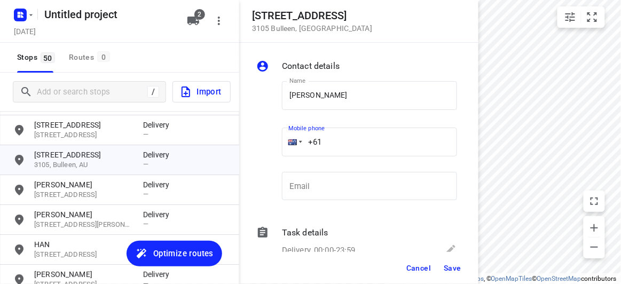
paste input "423810764"
type input "[PHONE_NUMBER]"
click at [447, 267] on span "Save" at bounding box center [453, 268] width 18 height 9
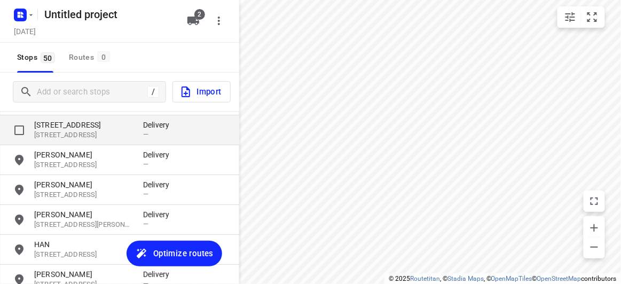
click at [45, 118] on div "[STREET_ADDRESS] Delivery —" at bounding box center [119, 130] width 239 height 30
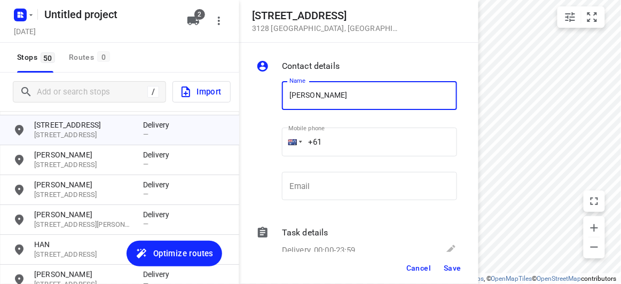
type input "[PERSON_NAME] 2/421"
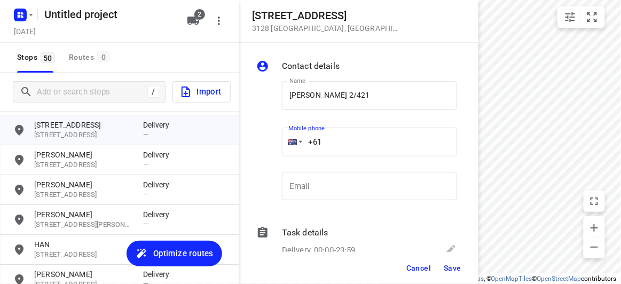
click at [349, 147] on input "+61" at bounding box center [369, 142] width 175 height 29
paste input "450581186"
type input "[PHONE_NUMBER]"
click at [448, 259] on button "Save" at bounding box center [453, 268] width 26 height 19
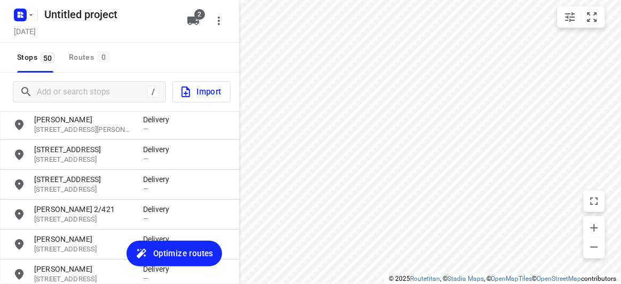
scroll to position [907, 0]
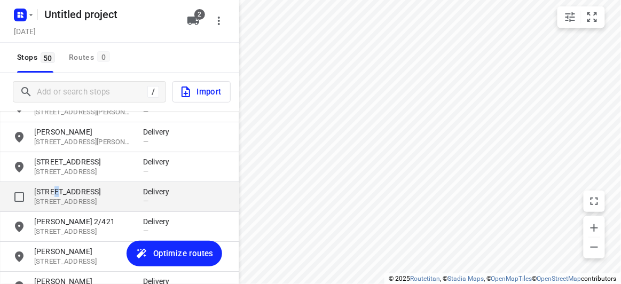
click at [53, 191] on p "[STREET_ADDRESS]" at bounding box center [83, 191] width 98 height 11
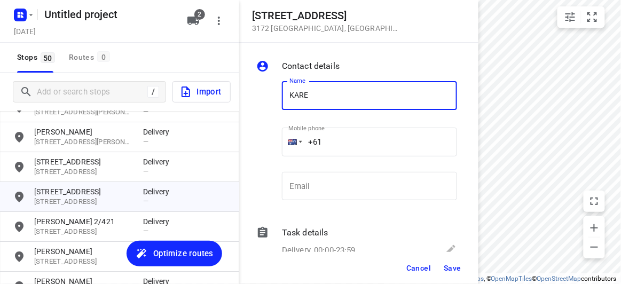
type input "[PERSON_NAME]"
click at [336, 143] on input "+61" at bounding box center [369, 142] width 175 height 29
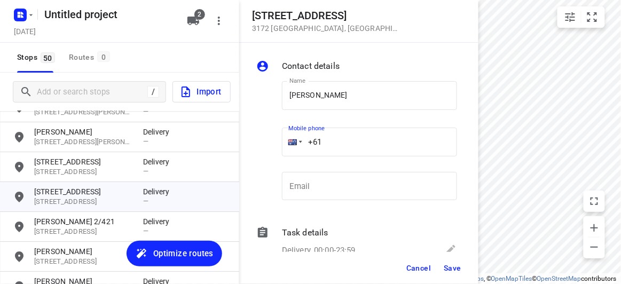
paste input "421531028"
type input "[PHONE_NUMBER]"
click at [448, 267] on span "Save" at bounding box center [453, 268] width 18 height 9
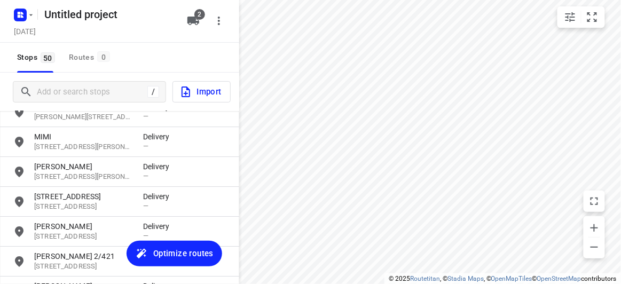
scroll to position [858, 0]
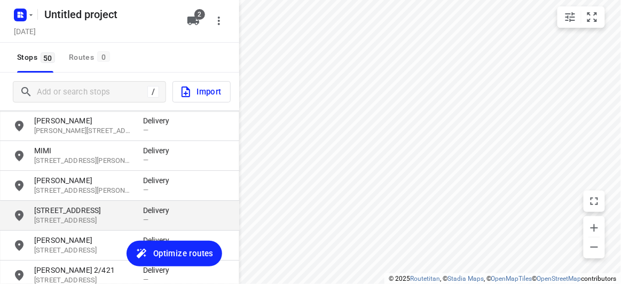
click at [53, 227] on div "[STREET_ADDRESS] Delivery —" at bounding box center [119, 216] width 239 height 30
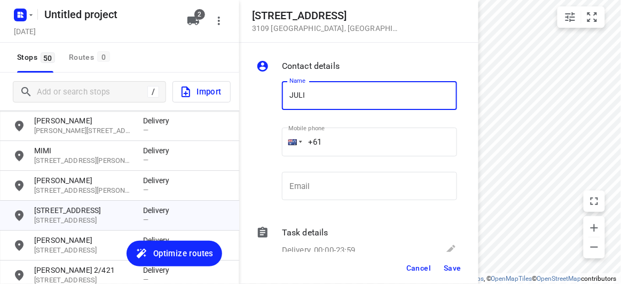
type input "[PERSON_NAME]"
click at [339, 151] on input "+61" at bounding box center [369, 142] width 175 height 29
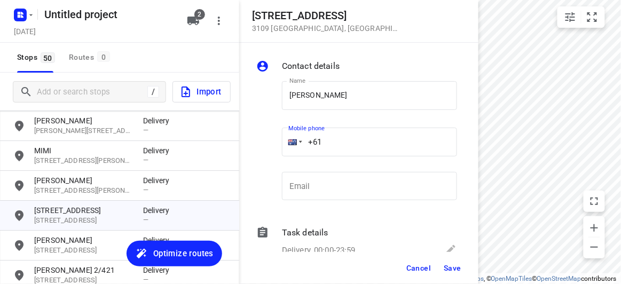
paste input "421077917"
type input "[PHONE_NUMBER]"
click at [465, 270] on button "Save" at bounding box center [453, 268] width 26 height 19
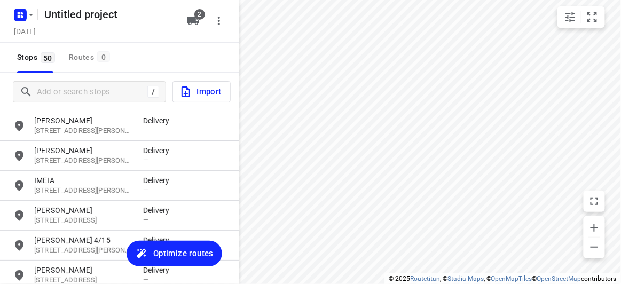
scroll to position [0, 0]
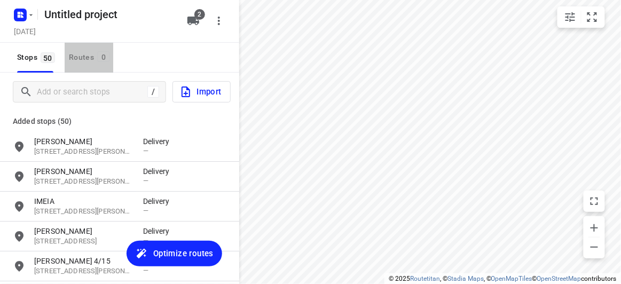
drag, startPoint x: 75, startPoint y: 55, endPoint x: 68, endPoint y: 85, distance: 30.8
click at [75, 55] on div "Routes 0" at bounding box center [91, 57] width 44 height 13
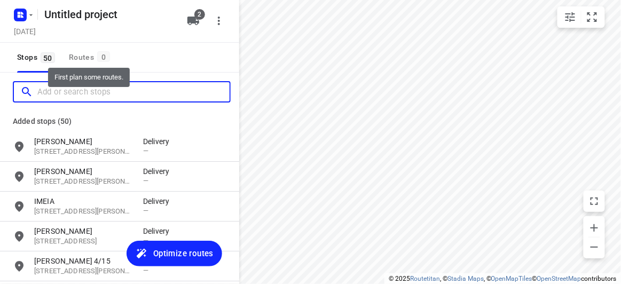
click at [67, 85] on input "Add or search stops" at bounding box center [133, 92] width 192 height 17
click at [65, 95] on input "Add or search stops" at bounding box center [133, 92] width 192 height 17
paste input "[STREET_ADDRESS]"
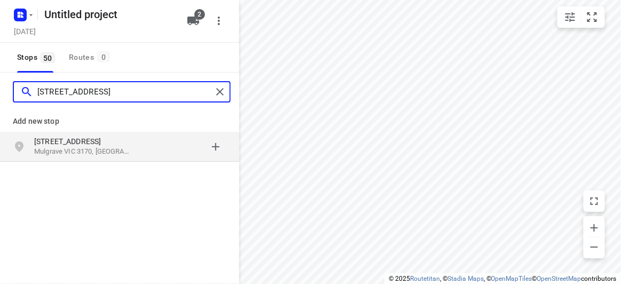
type input "[STREET_ADDRESS]"
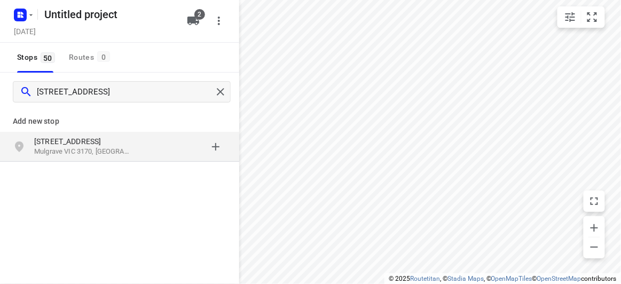
click at [132, 147] on div "[STREET_ADDRESS]" at bounding box center [88, 146] width 109 height 21
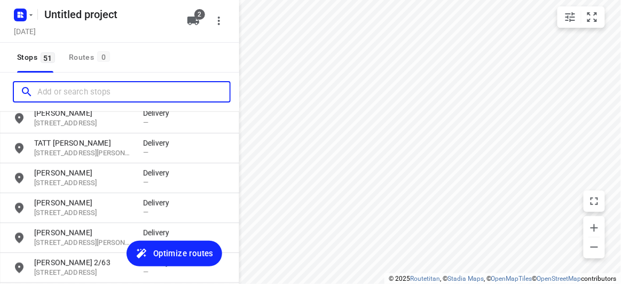
scroll to position [1422, 0]
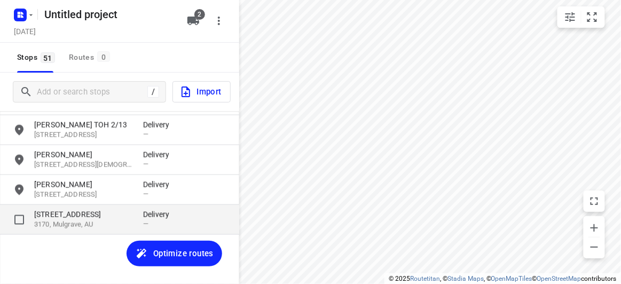
click at [88, 220] on div "[STREET_ADDRESS]" at bounding box center [88, 219] width 109 height 21
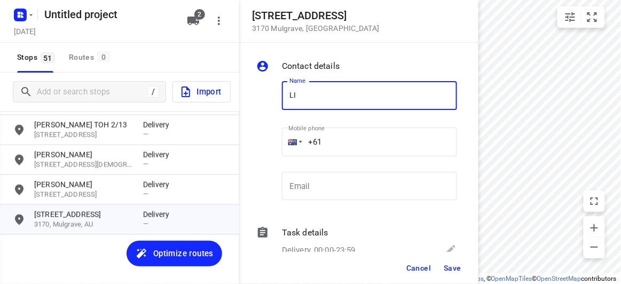
type input "[PERSON_NAME] [PERSON_NAME]"
click at [457, 271] on span "Save" at bounding box center [453, 268] width 18 height 9
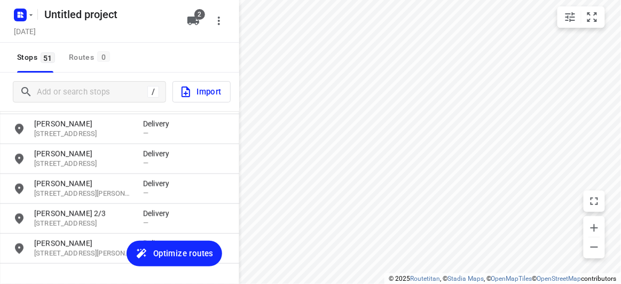
scroll to position [0, 0]
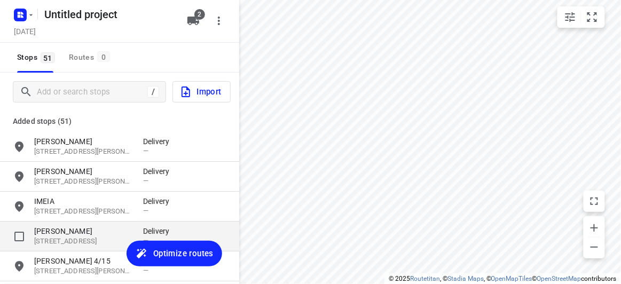
click at [74, 230] on p "[PERSON_NAME]" at bounding box center [83, 231] width 98 height 11
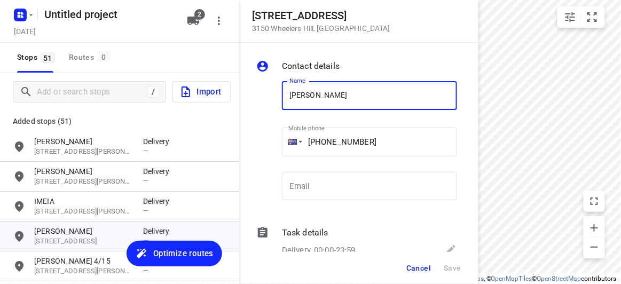
click at [347, 139] on input "[PHONE_NUMBER]" at bounding box center [369, 142] width 175 height 29
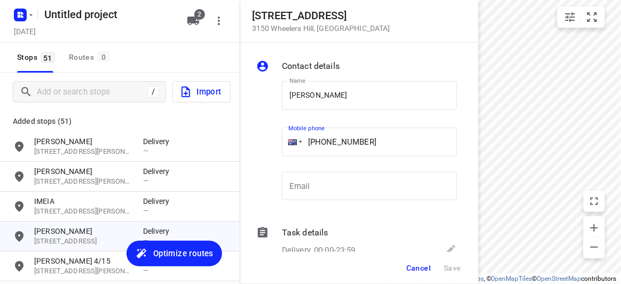
click at [349, 140] on input "[PHONE_NUMBER]" at bounding box center [369, 142] width 175 height 29
click at [421, 264] on span "Cancel" at bounding box center [418, 268] width 25 height 9
